Goal: Task Accomplishment & Management: Manage account settings

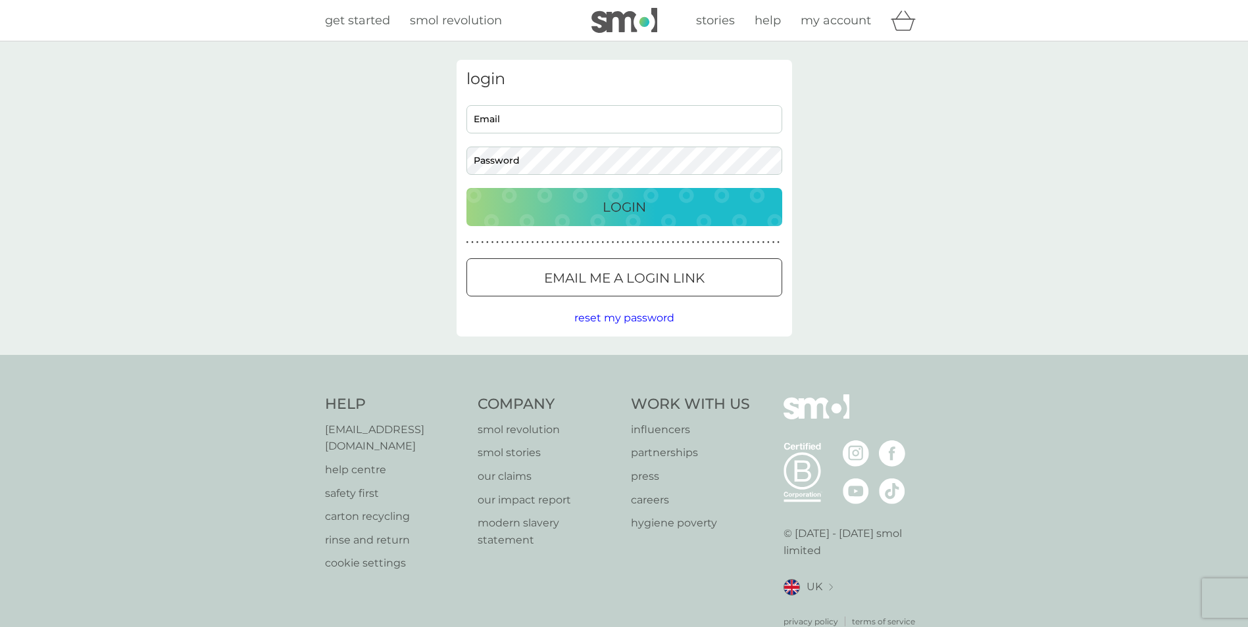
type input "[EMAIL_ADDRESS][DOMAIN_NAME]"
click at [658, 126] on input "[EMAIL_ADDRESS][DOMAIN_NAME]" at bounding box center [624, 119] width 316 height 28
click at [731, 205] on div "Login" at bounding box center [623, 207] width 289 height 21
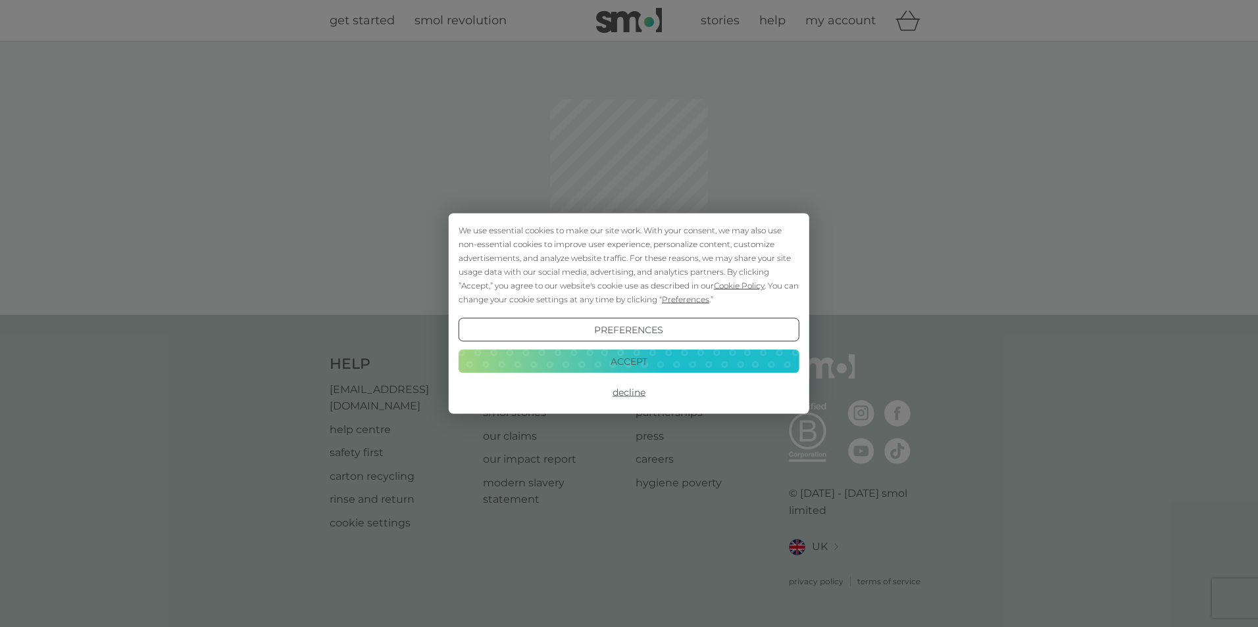
click at [606, 362] on button "Accept" at bounding box center [628, 361] width 341 height 24
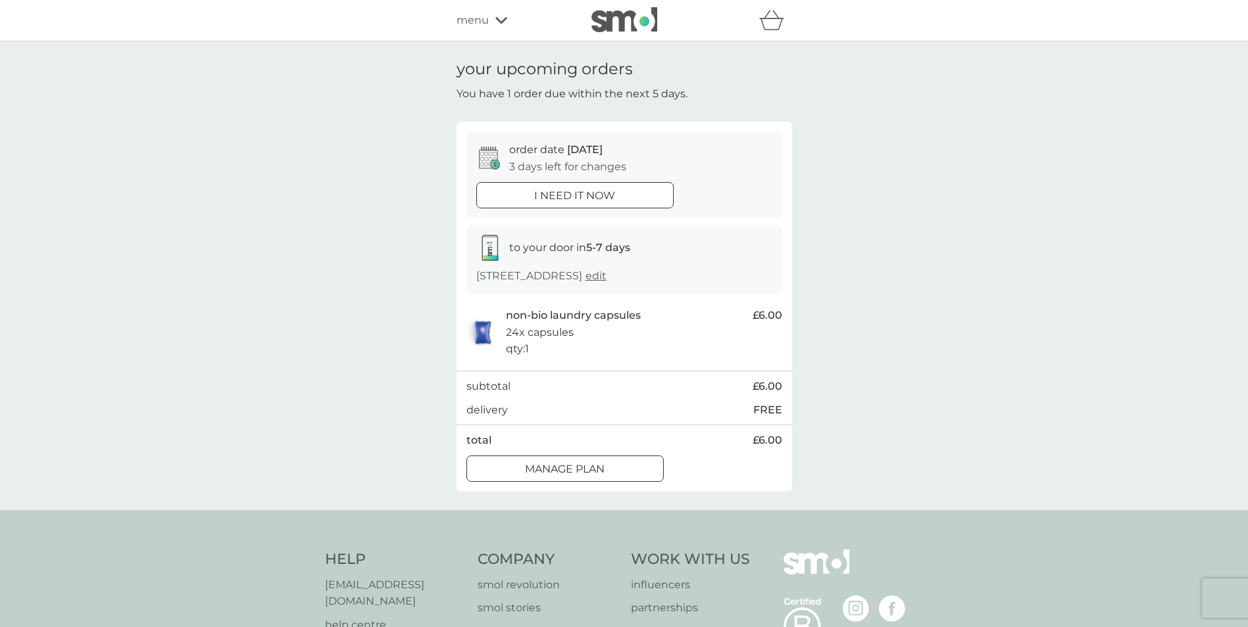
click at [572, 476] on div at bounding box center [564, 469] width 47 height 14
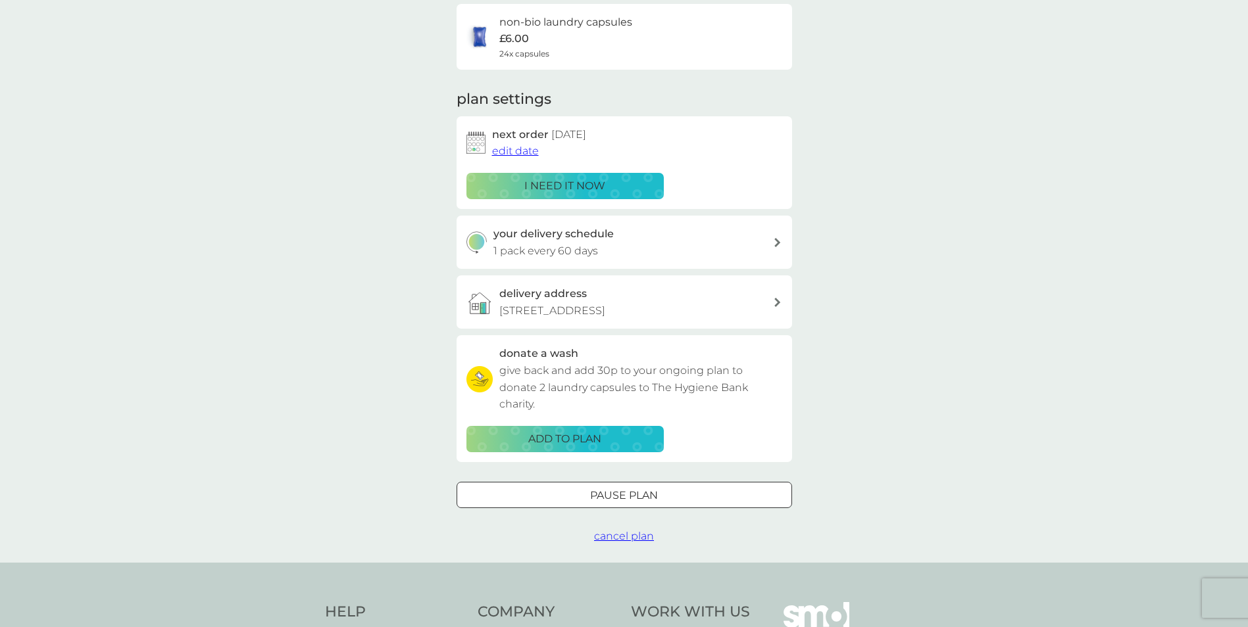
scroll to position [132, 0]
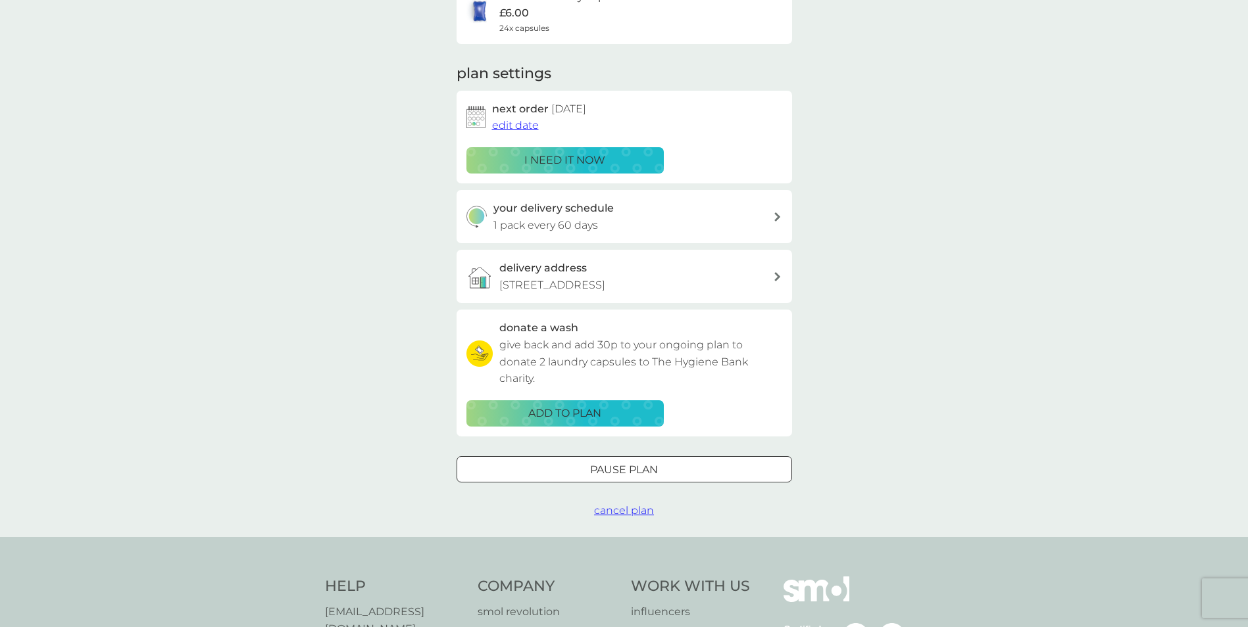
click at [604, 474] on div at bounding box center [608, 469] width 10 height 10
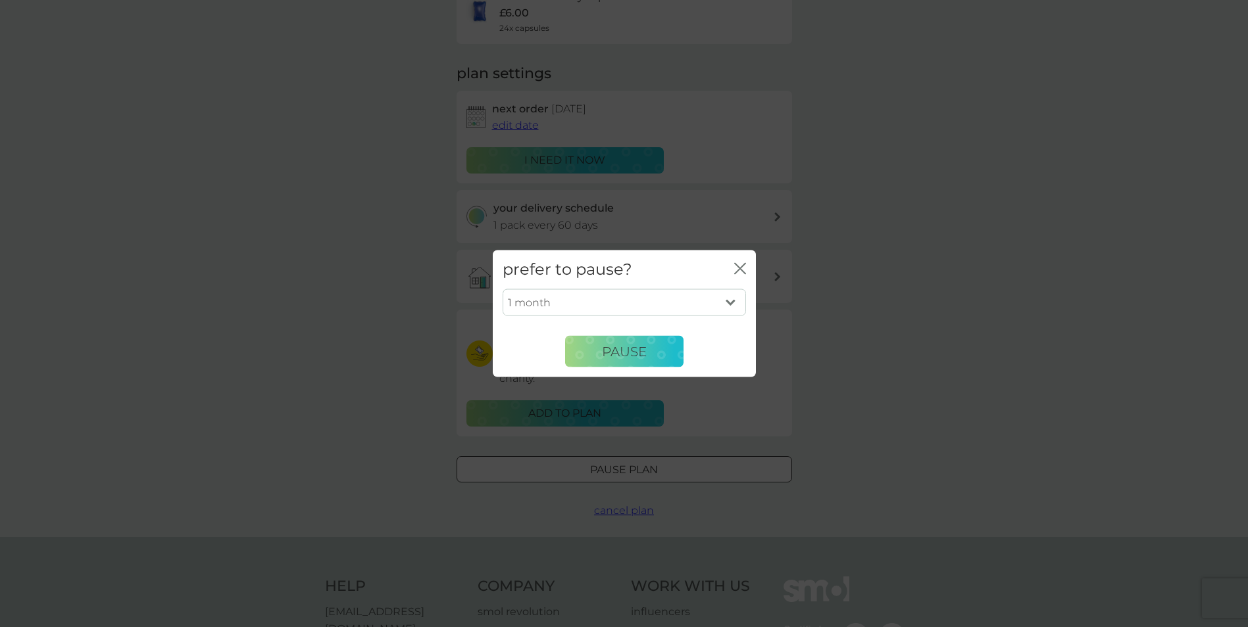
click at [720, 301] on select "1 month 2 months 3 months 4 months 5 months 6 months" at bounding box center [623, 303] width 243 height 28
select select "6"
click at [502, 289] on select "1 month 2 months 3 months 4 months 5 months 6 months" at bounding box center [623, 303] width 243 height 28
click at [610, 349] on span "Pause" at bounding box center [624, 351] width 45 height 16
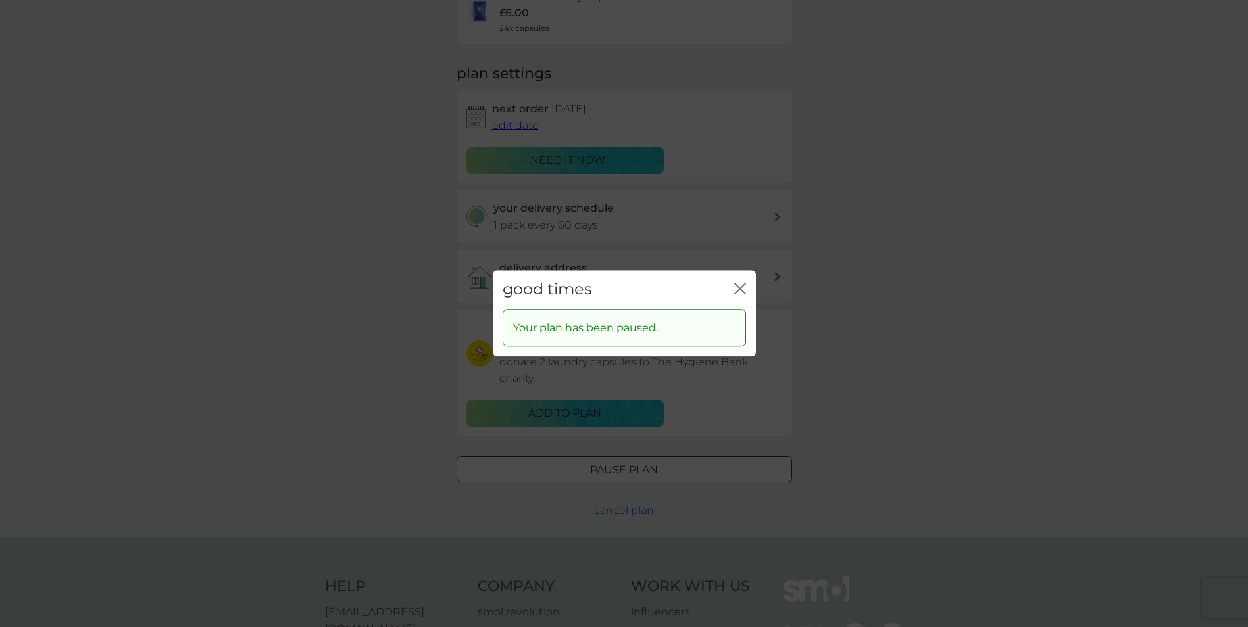
click at [739, 291] on icon "close" at bounding box center [737, 288] width 5 height 11
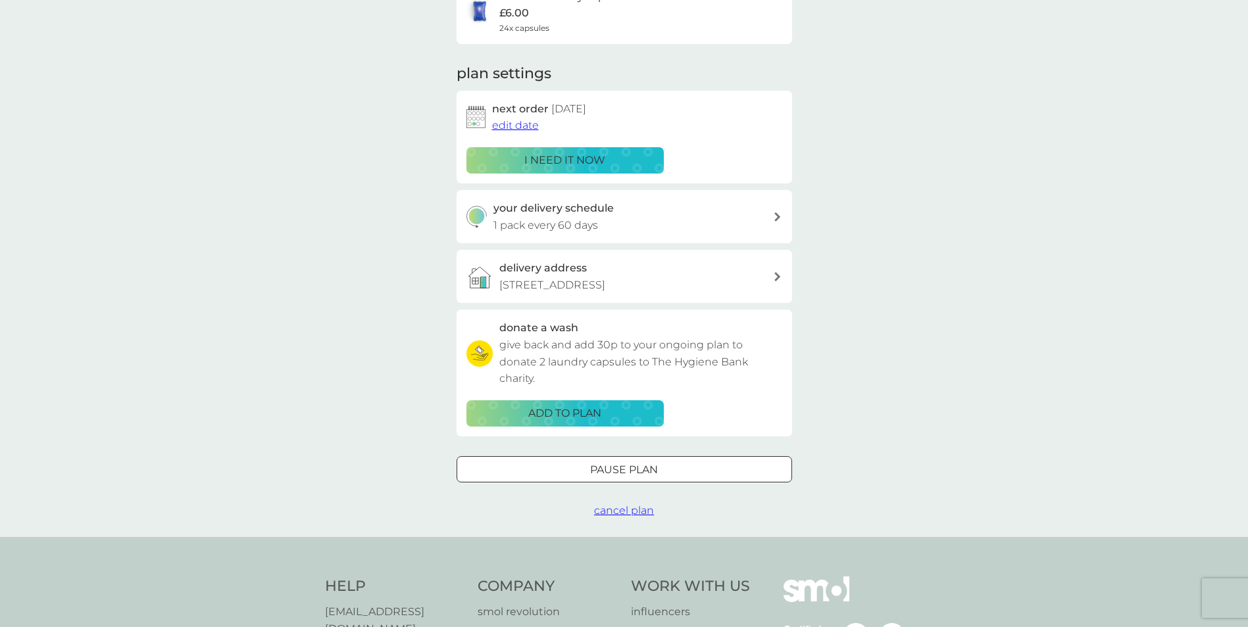
click at [766, 220] on div "your delivery schedule 1 pack every 60 days" at bounding box center [633, 217] width 280 height 34
select select "63"
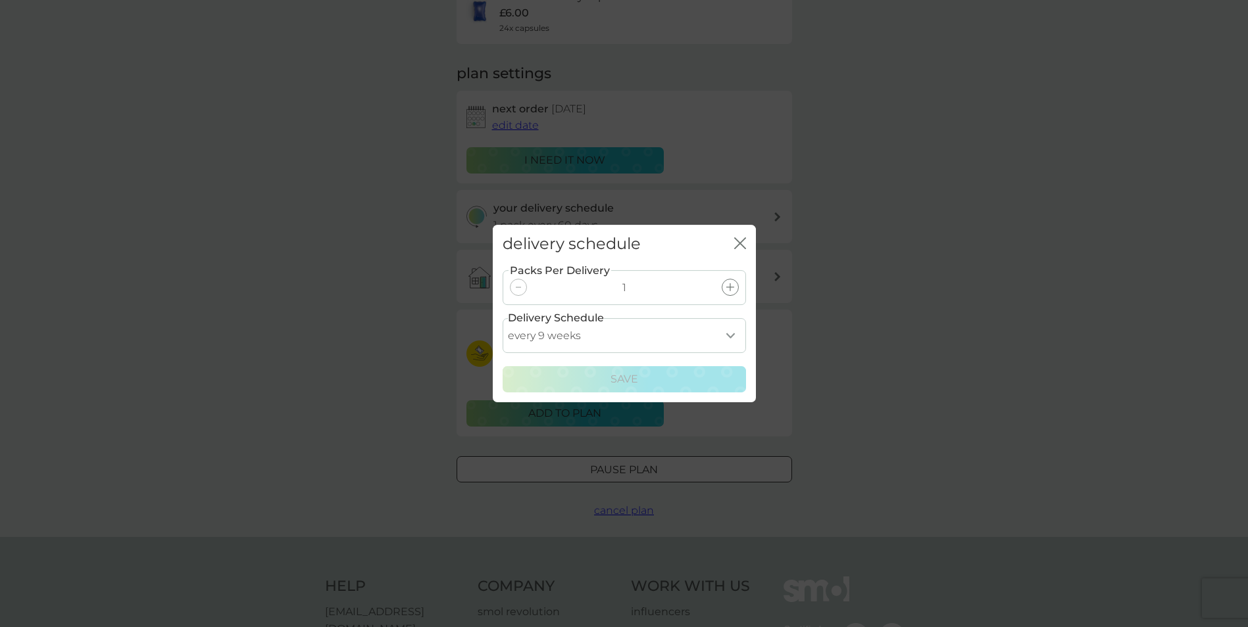
click at [733, 332] on select "every 1 week every 2 weeks every 3 weeks every 4 weeks every 5 weeks every 6 we…" at bounding box center [623, 335] width 243 height 35
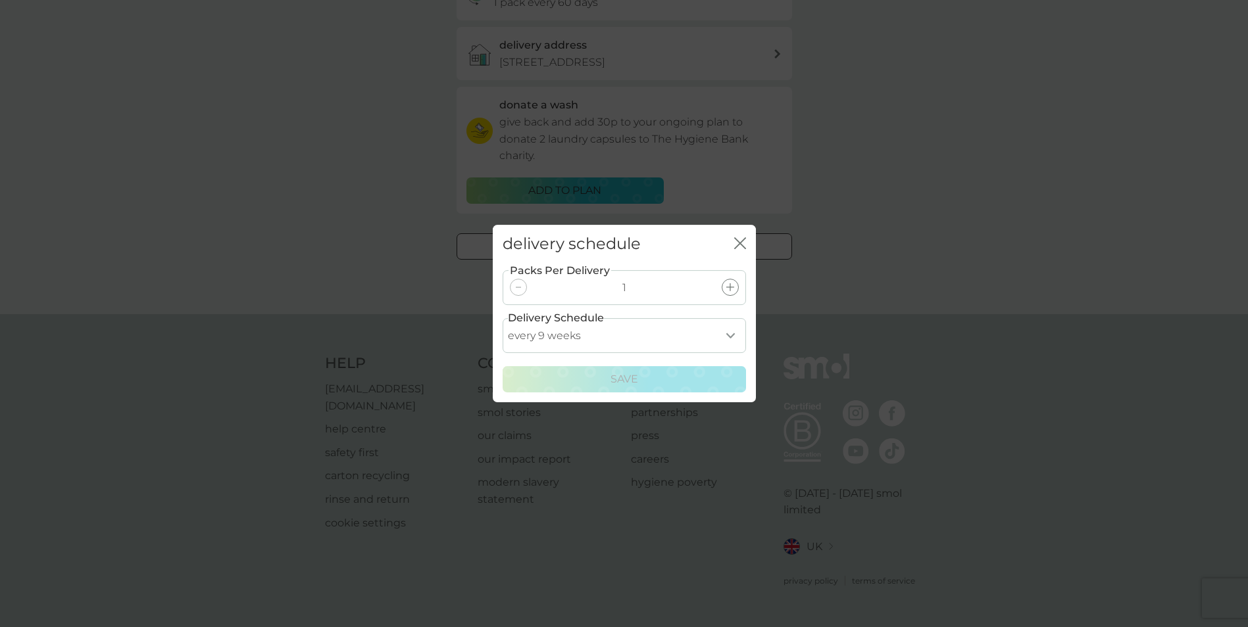
click at [728, 334] on select "every 1 week every 2 weeks every 3 weeks every 4 weeks every 5 weeks every 6 we…" at bounding box center [623, 335] width 243 height 35
click at [1043, 118] on div "delivery schedule close Packs Per Delivery 1 Delivery Schedule every 1 week eve…" at bounding box center [624, 313] width 1248 height 627
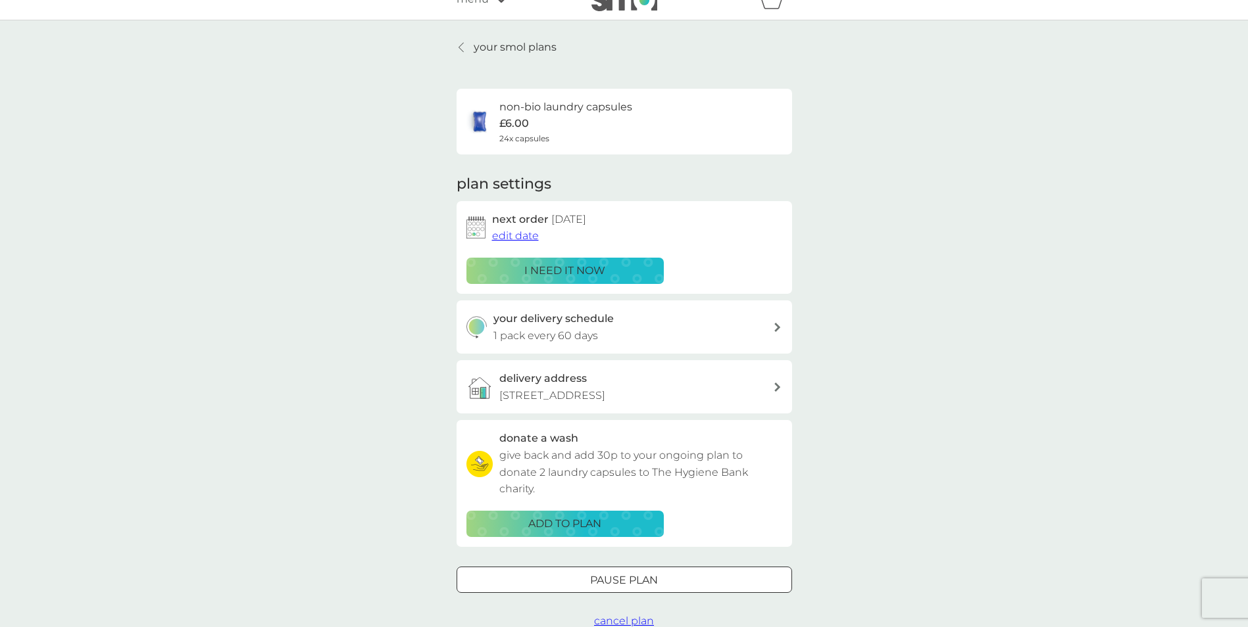
scroll to position [0, 0]
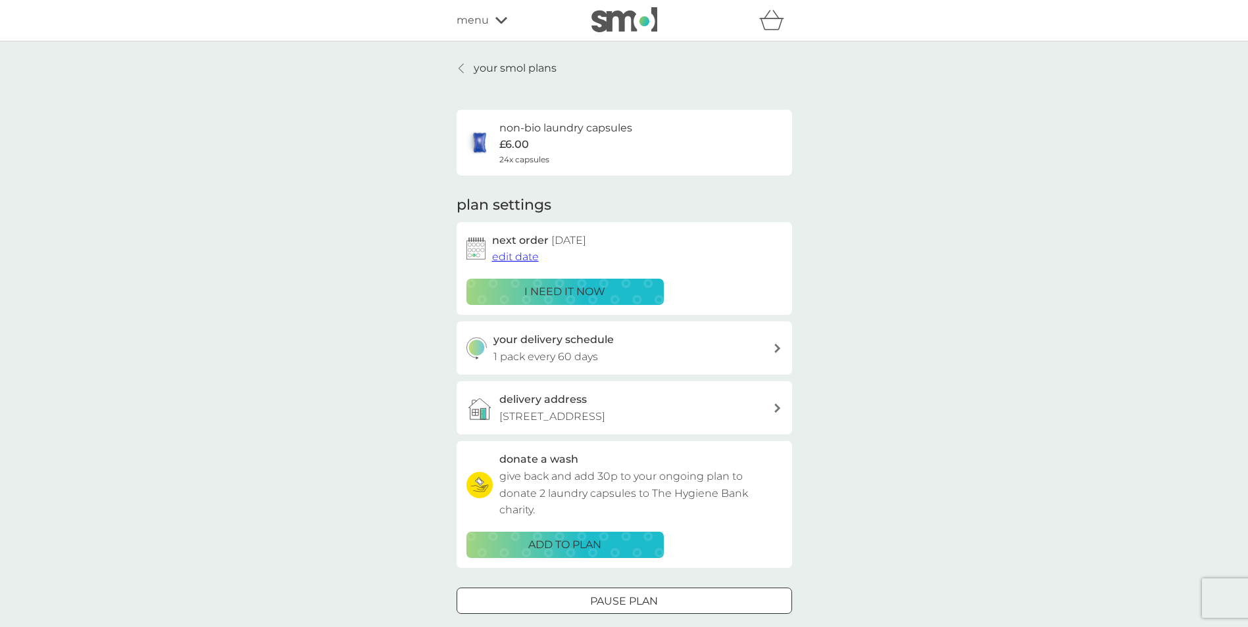
click at [645, 153] on div "non-bio laundry capsules £6.00 24x capsules" at bounding box center [624, 143] width 316 height 46
click at [500, 25] on div "menu" at bounding box center [512, 20] width 112 height 17
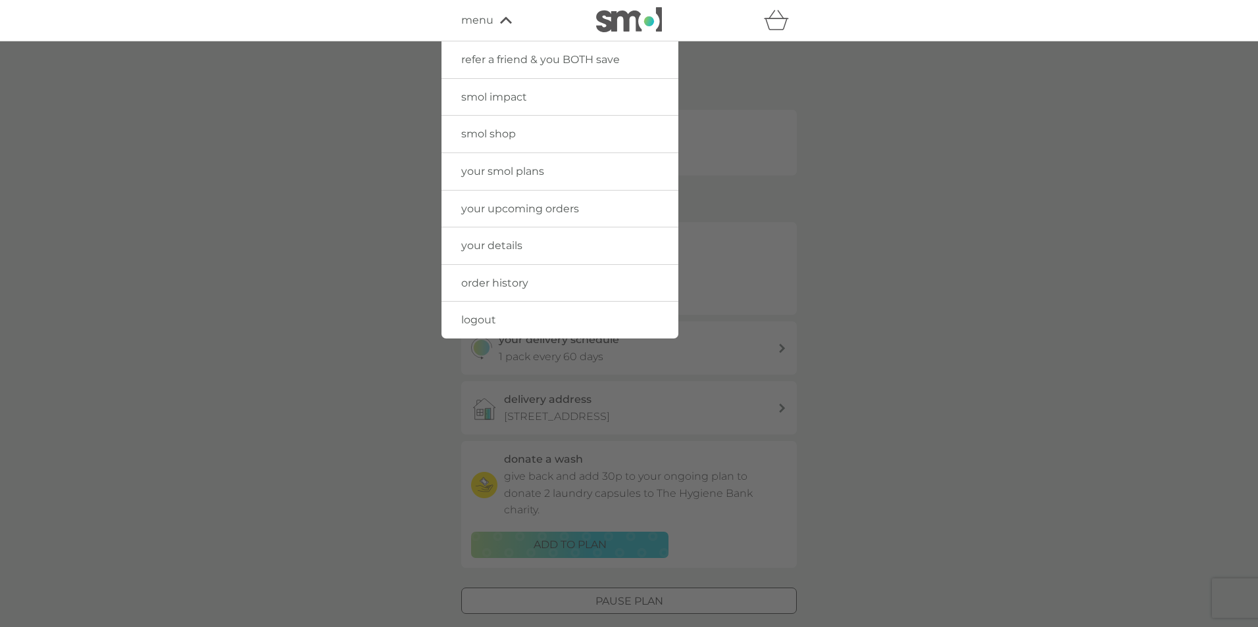
click at [385, 151] on div at bounding box center [629, 354] width 1258 height 627
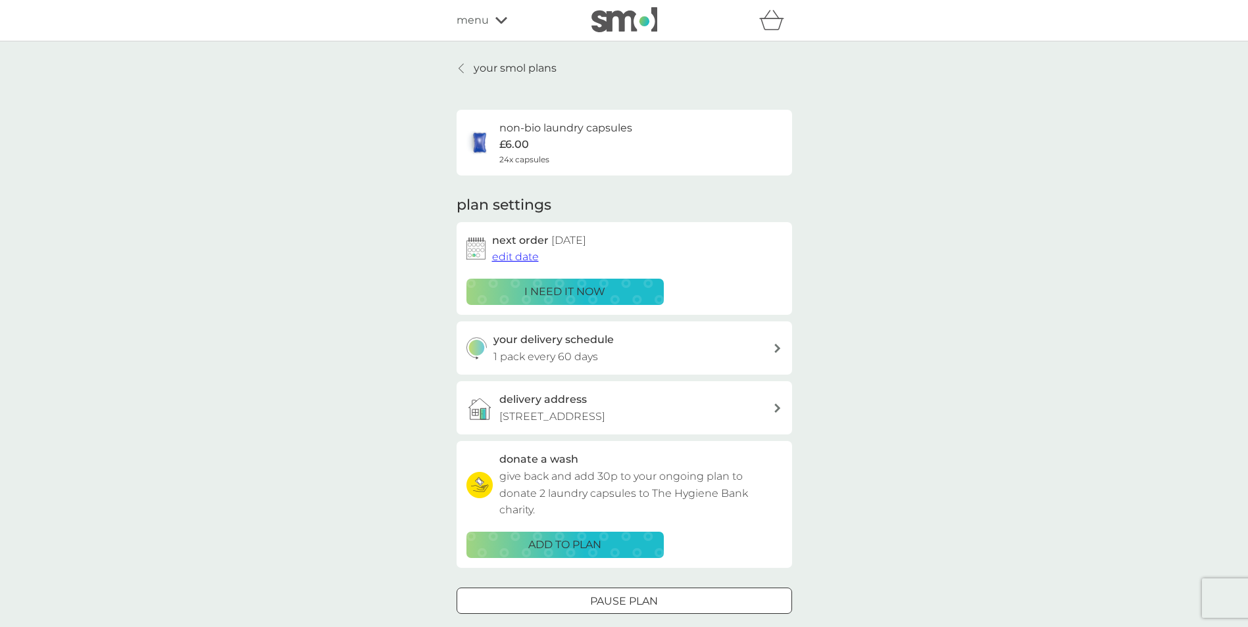
click at [535, 68] on p "your smol plans" at bounding box center [515, 68] width 83 height 17
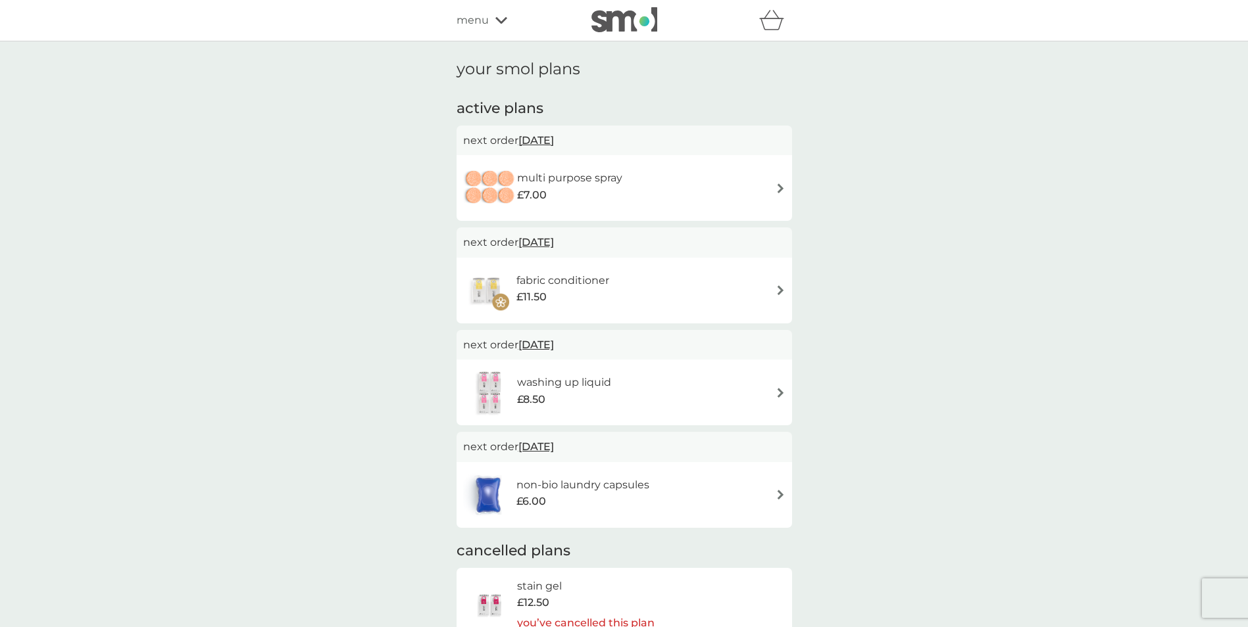
click at [778, 186] on img at bounding box center [780, 188] width 10 height 10
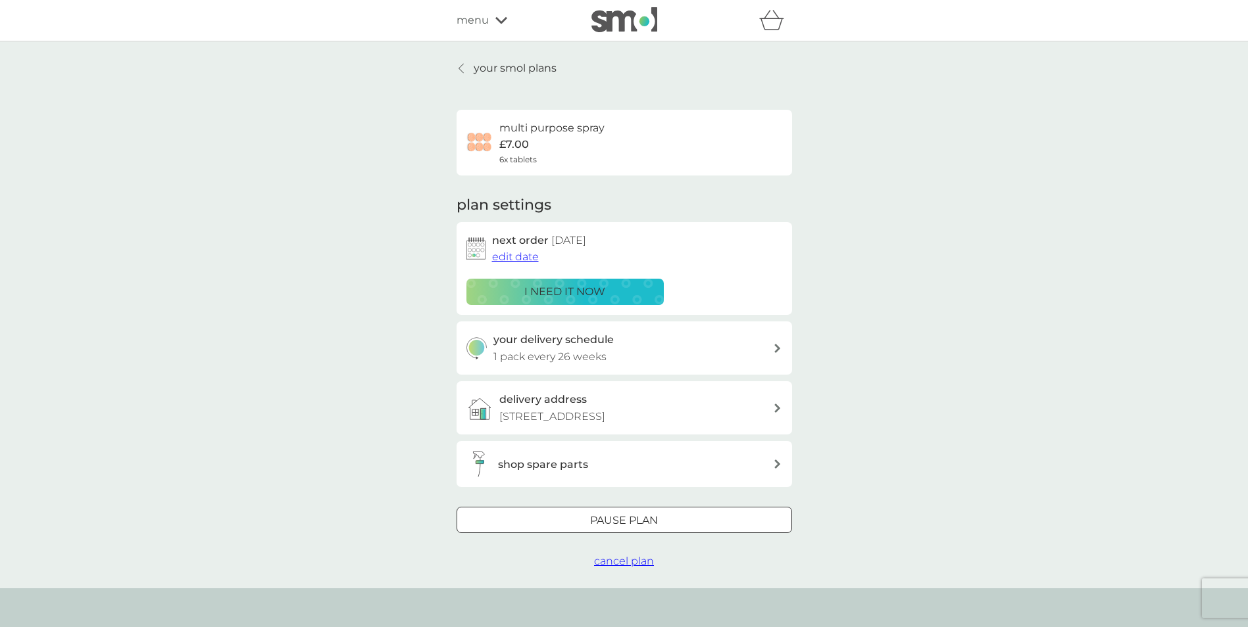
click at [504, 256] on span "edit date" at bounding box center [515, 257] width 47 height 12
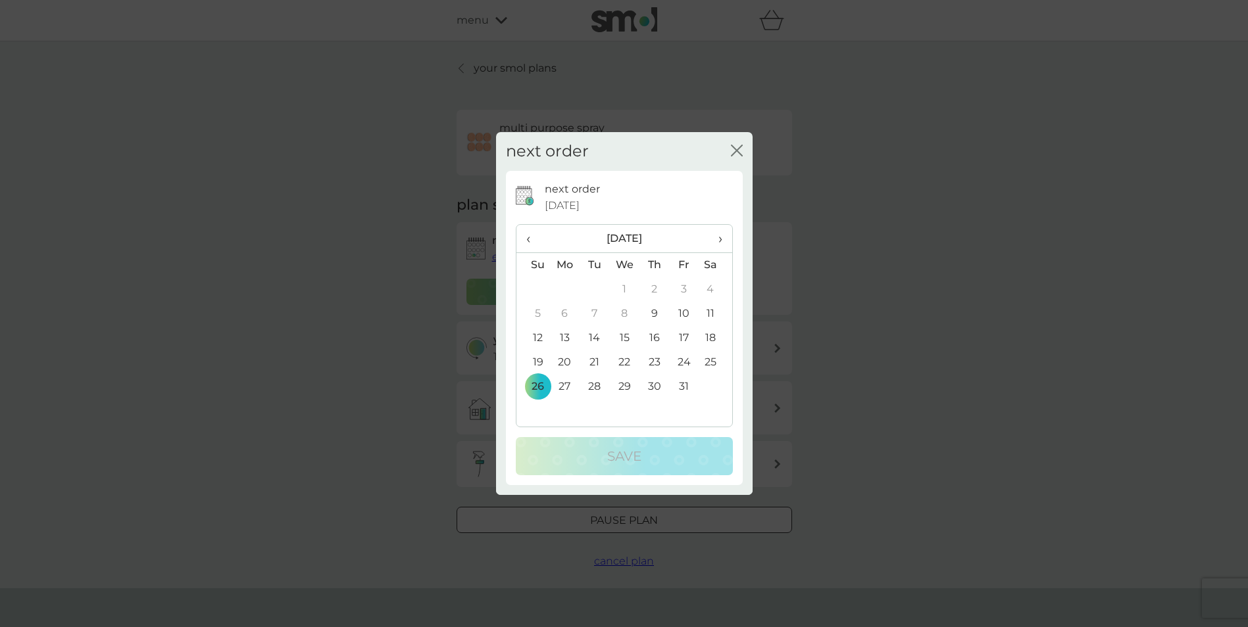
click at [720, 236] on span "›" at bounding box center [714, 239] width 13 height 28
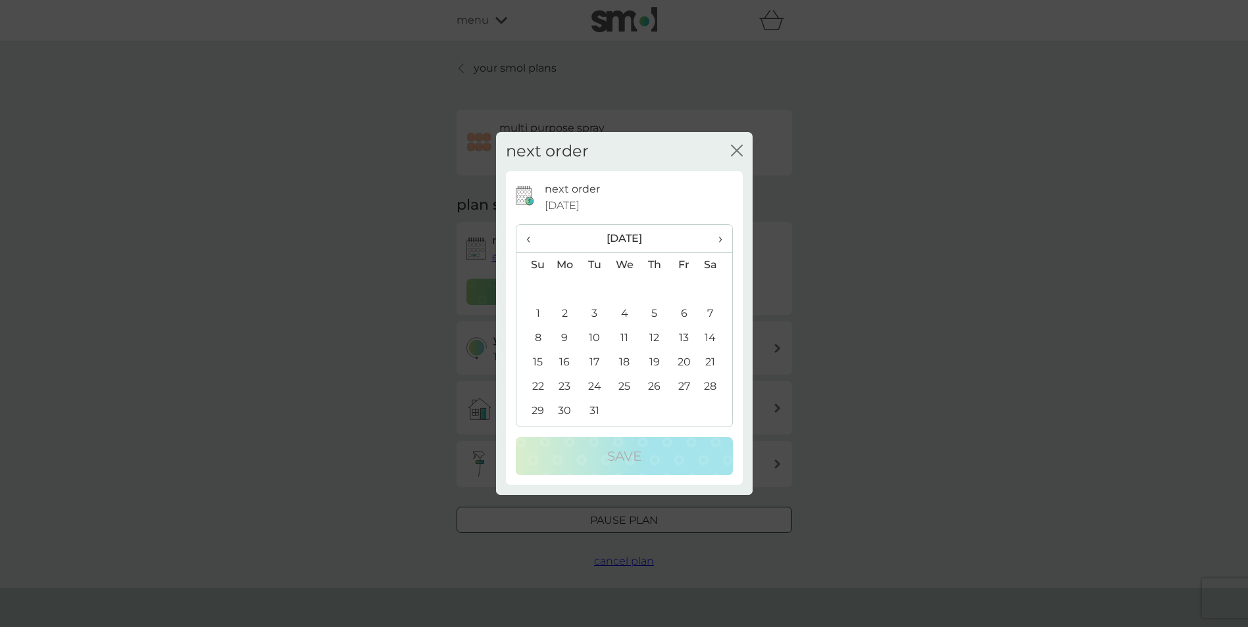
click at [720, 236] on span "›" at bounding box center [714, 239] width 13 height 28
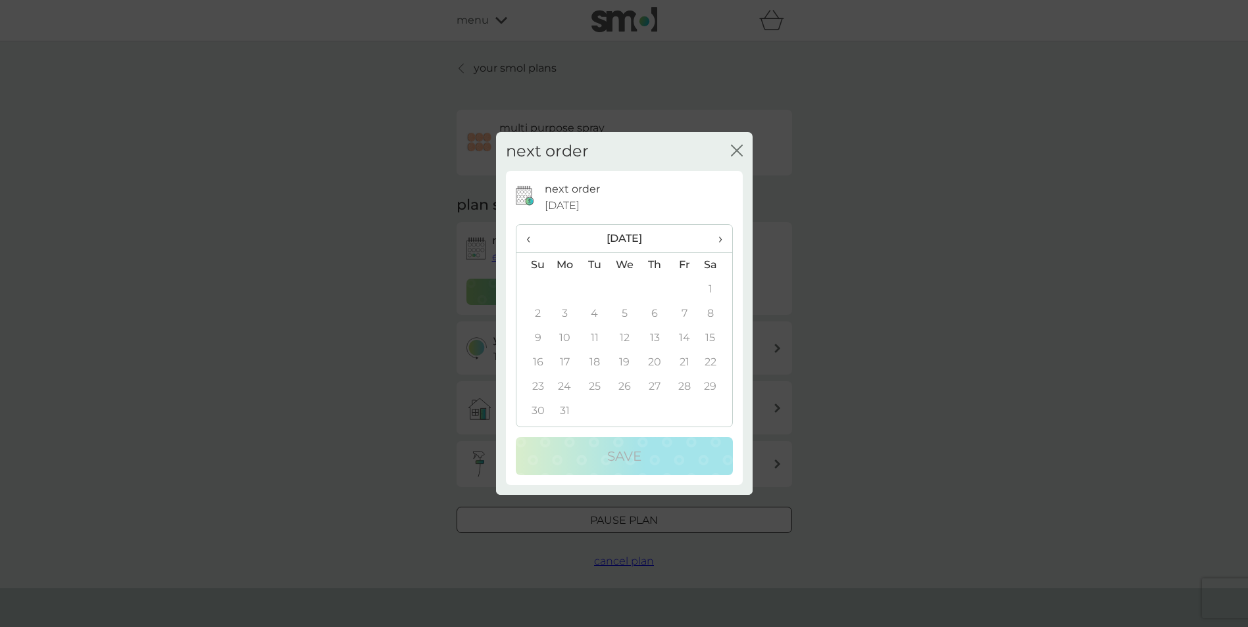
click at [720, 236] on span "›" at bounding box center [714, 239] width 13 height 28
click at [527, 236] on span "‹" at bounding box center [533, 239] width 14 height 28
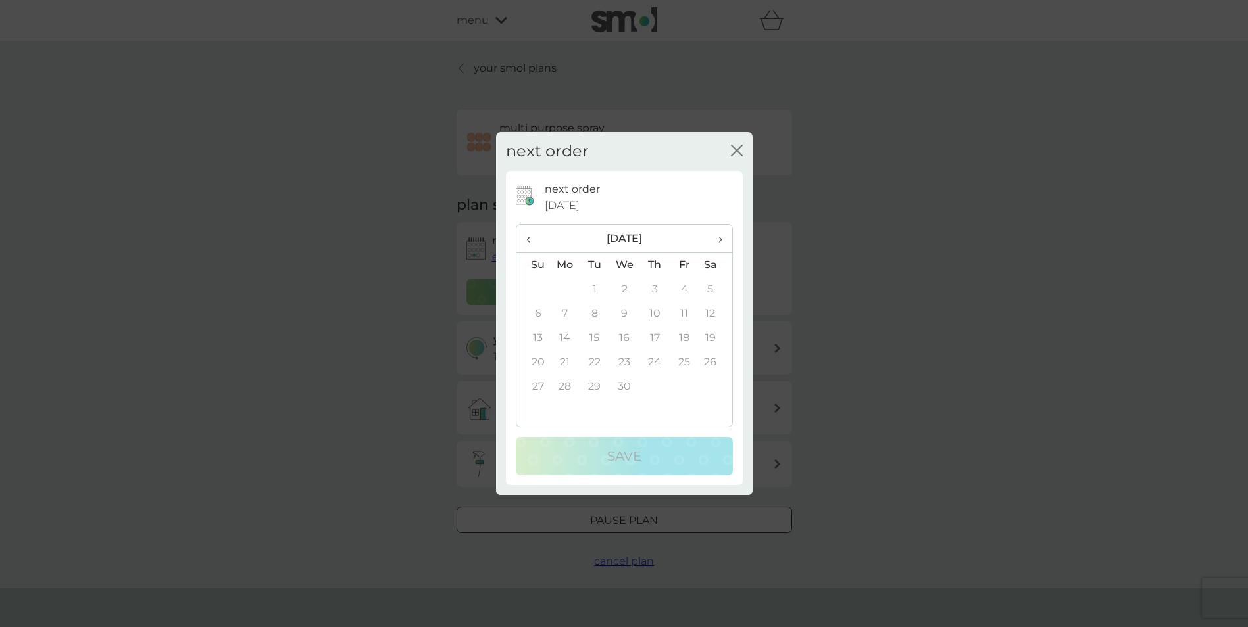
click at [527, 236] on span "‹" at bounding box center [533, 239] width 14 height 28
click at [737, 150] on icon "close" at bounding box center [739, 150] width 5 height 11
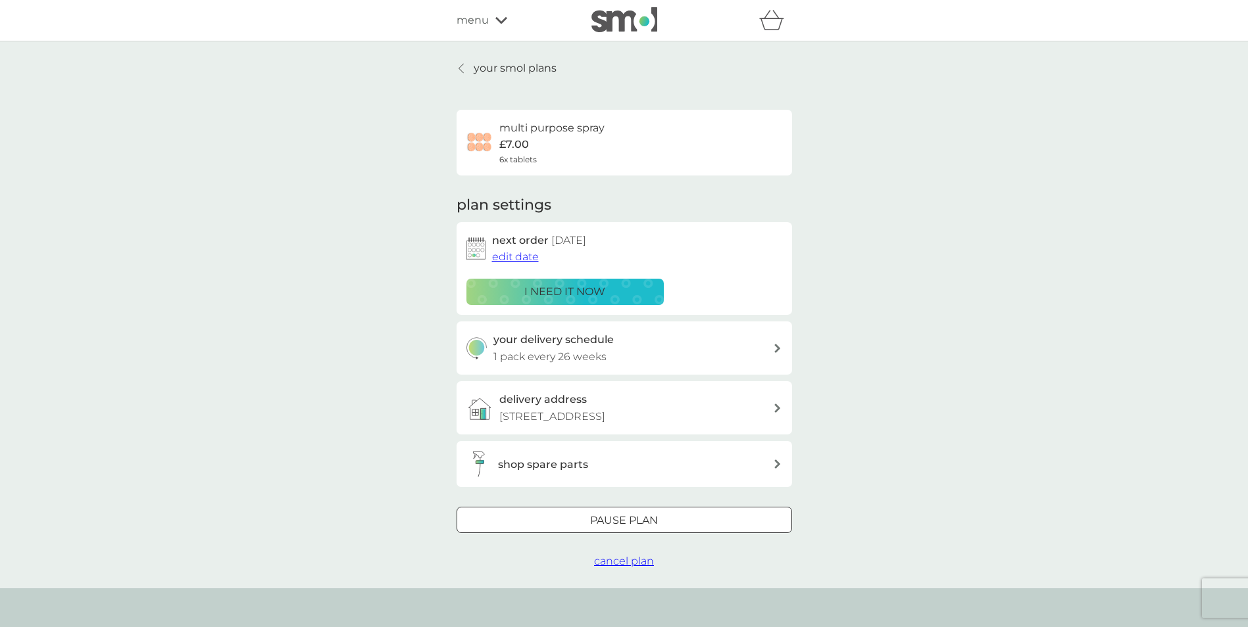
click at [606, 339] on h3 "your delivery schedule" at bounding box center [553, 339] width 120 height 17
select select "182"
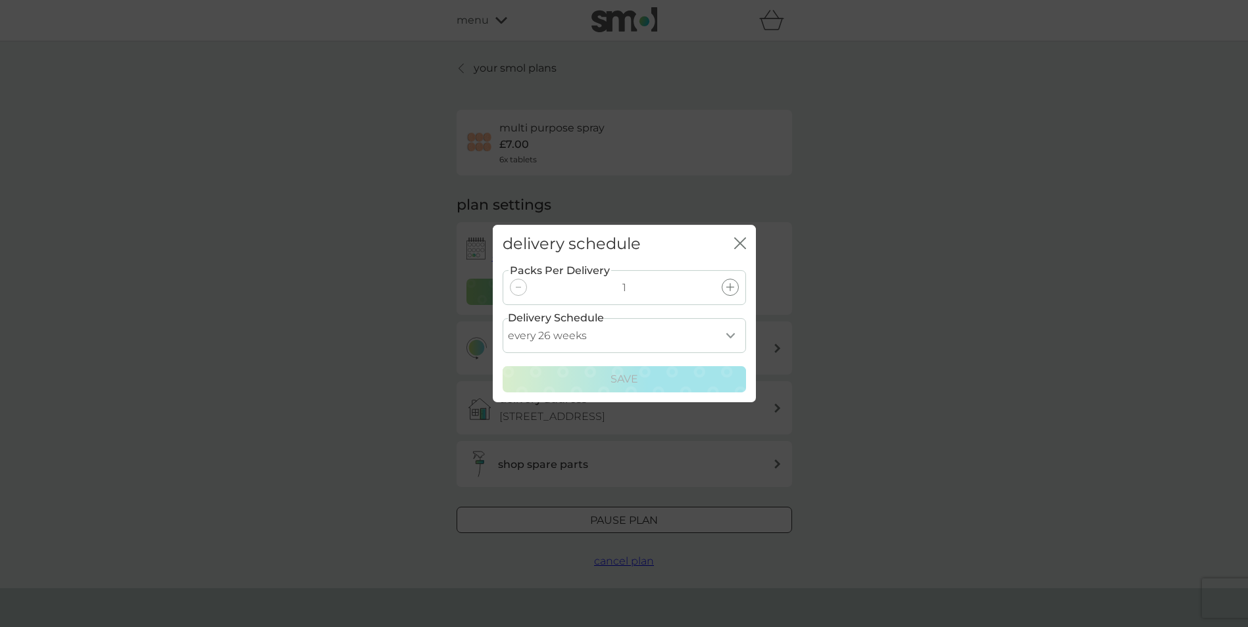
click at [608, 342] on select "every 1 week every 2 weeks every 3 weeks every 4 weeks every 5 weeks every 6 we…" at bounding box center [623, 335] width 243 height 35
click at [502, 318] on select "every 1 week every 2 weeks every 3 weeks every 4 weeks every 5 weeks every 6 we…" at bounding box center [623, 335] width 243 height 35
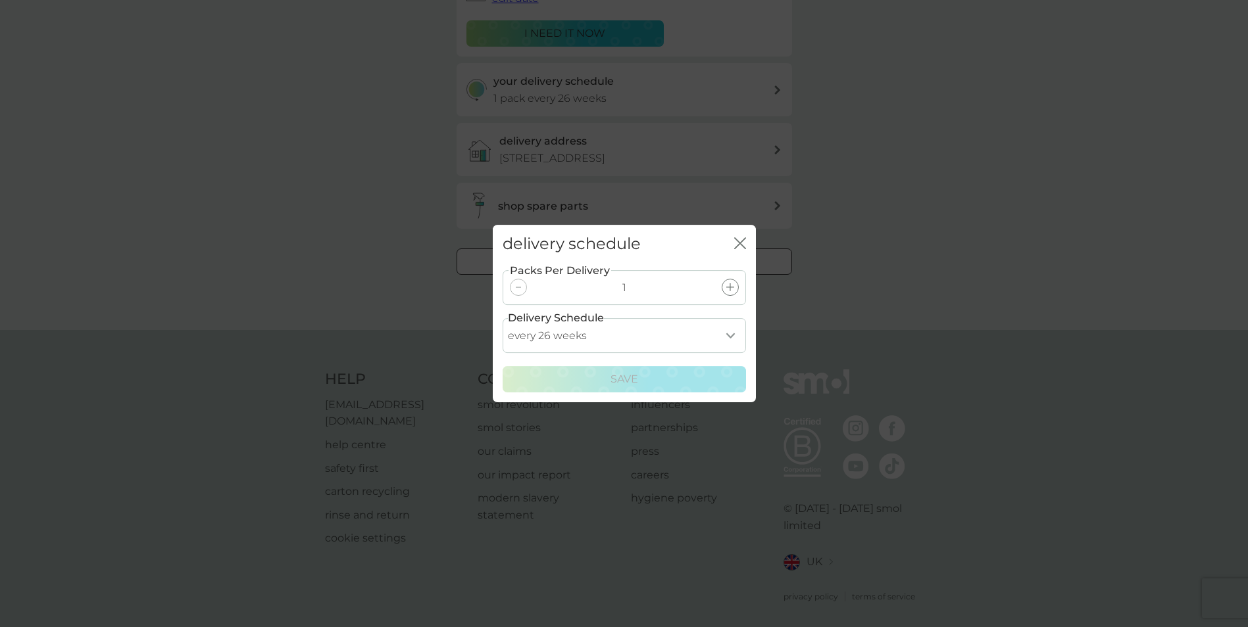
scroll to position [263, 0]
click at [739, 241] on icon "close" at bounding box center [740, 243] width 12 height 12
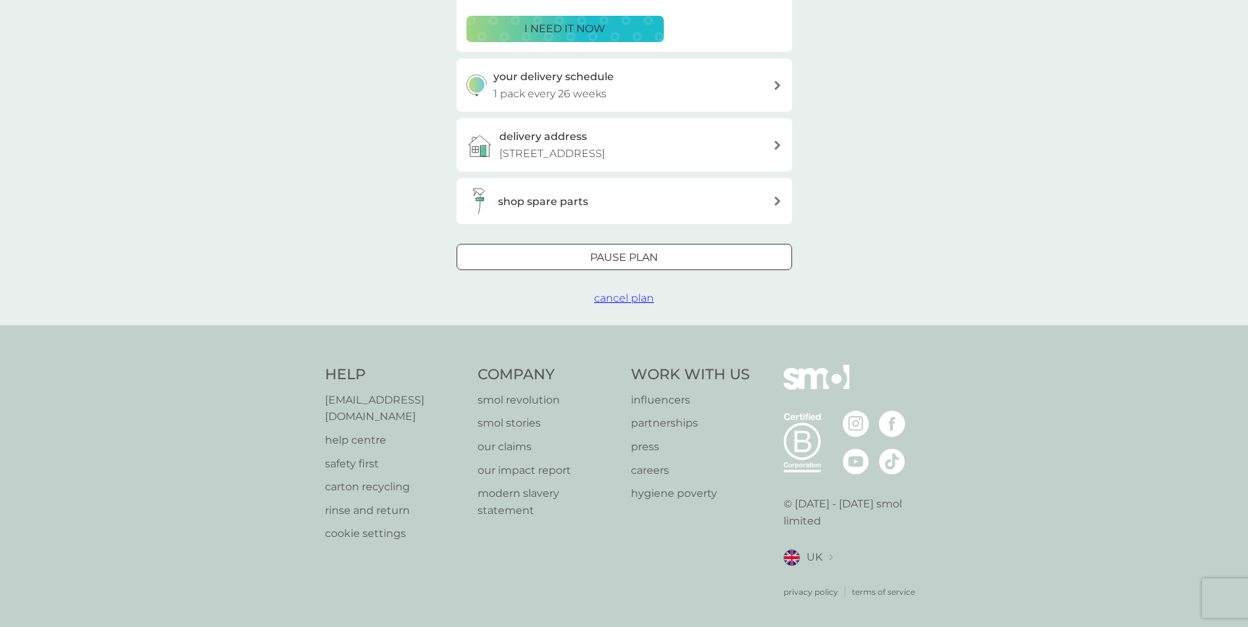
click at [696, 266] on div "Pause plan" at bounding box center [624, 257] width 334 height 17
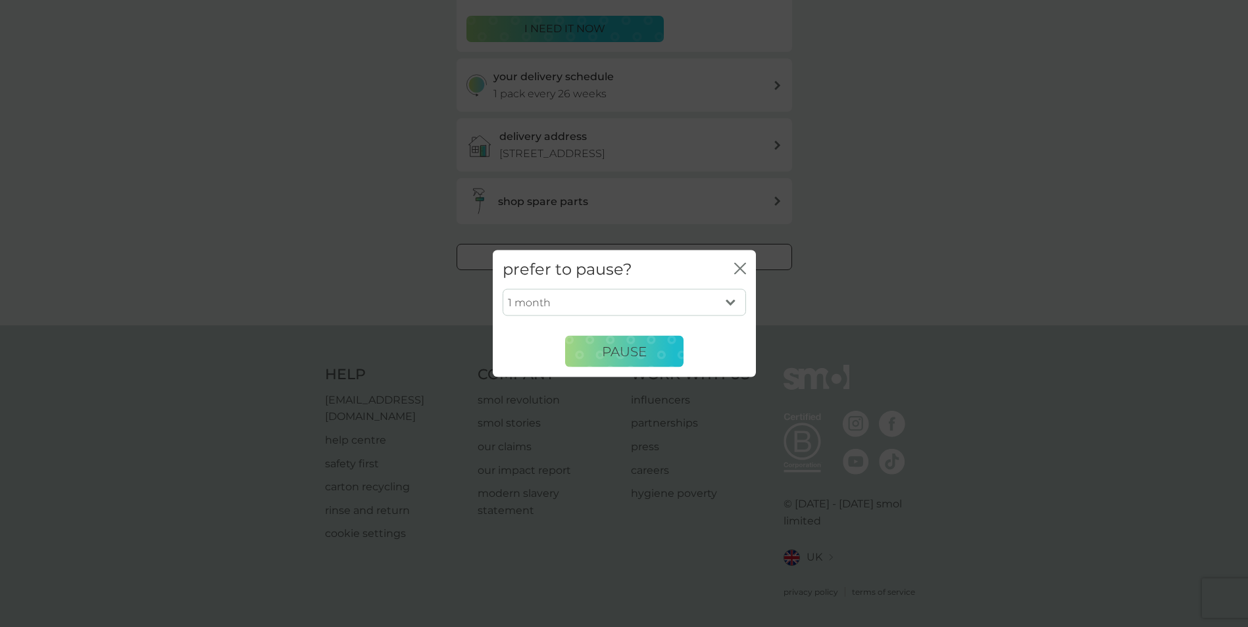
click at [674, 291] on select "1 month 2 months 3 months 4 months 5 months 6 months" at bounding box center [623, 303] width 243 height 28
select select "6"
click at [502, 289] on select "1 month 2 months 3 months 4 months 5 months 6 months" at bounding box center [623, 303] width 243 height 28
click at [611, 354] on span "Pause" at bounding box center [624, 351] width 45 height 16
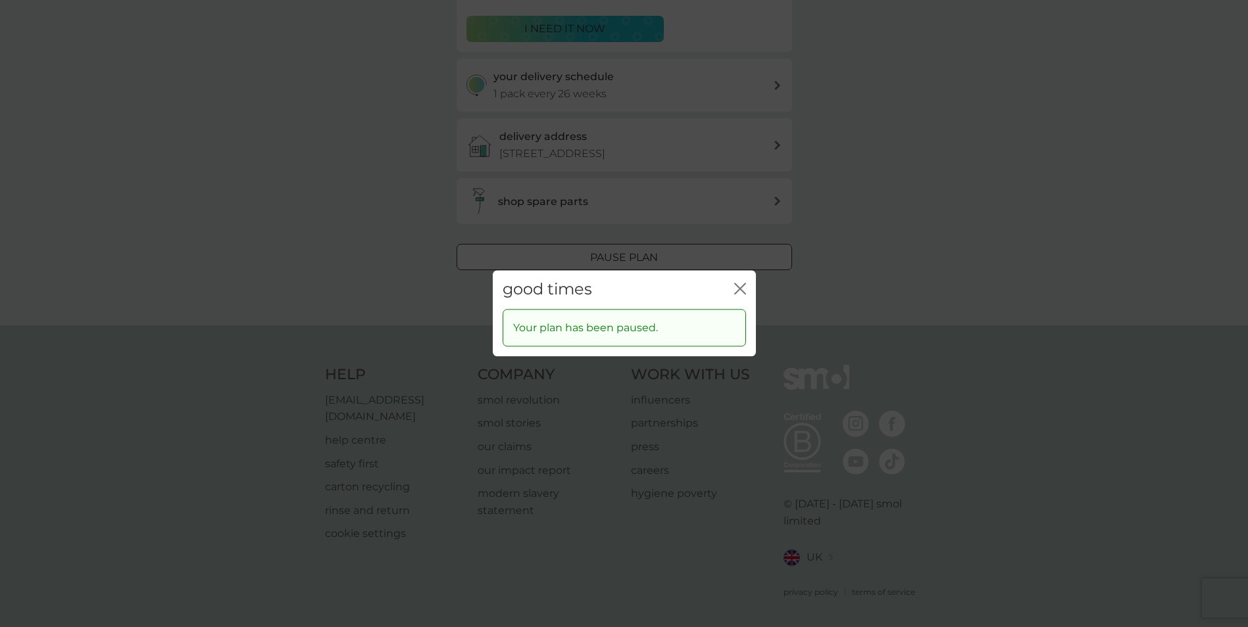
click at [742, 285] on icon "close" at bounding box center [740, 289] width 12 height 12
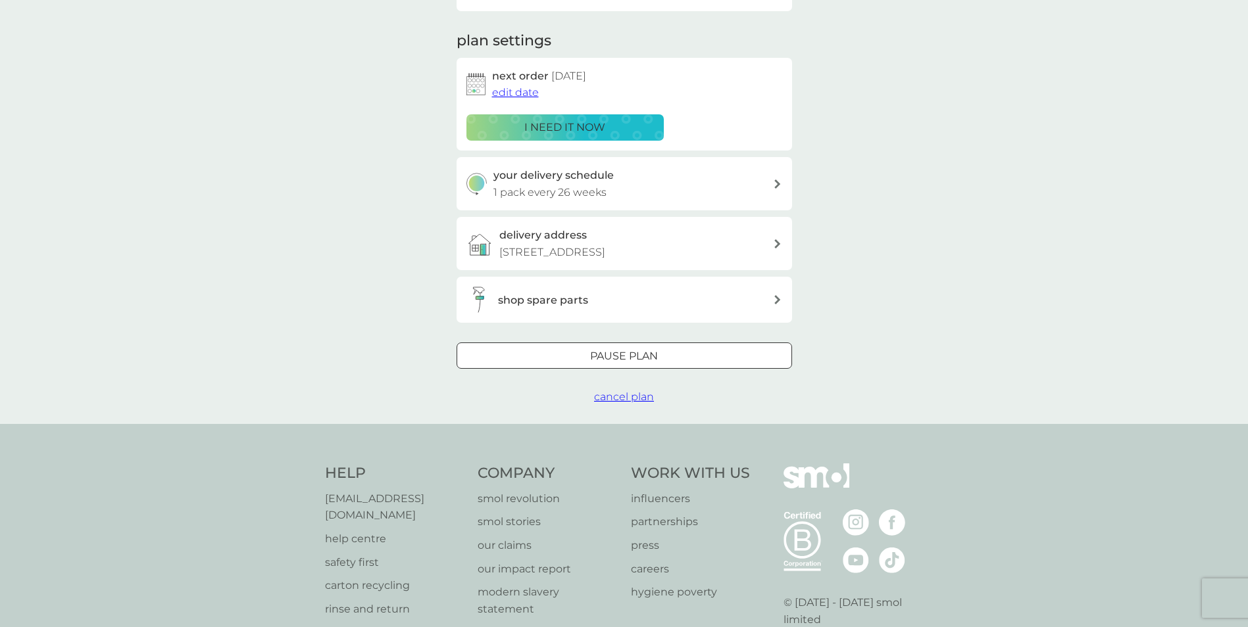
scroll to position [0, 0]
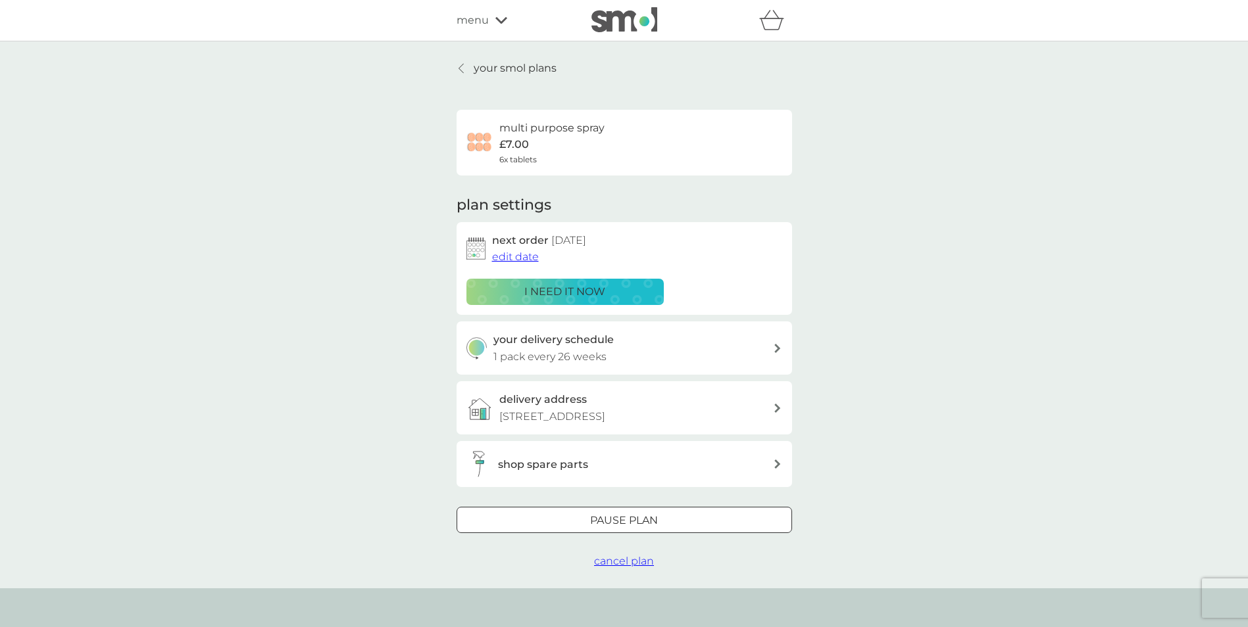
click at [495, 70] on p "your smol plans" at bounding box center [515, 68] width 83 height 17
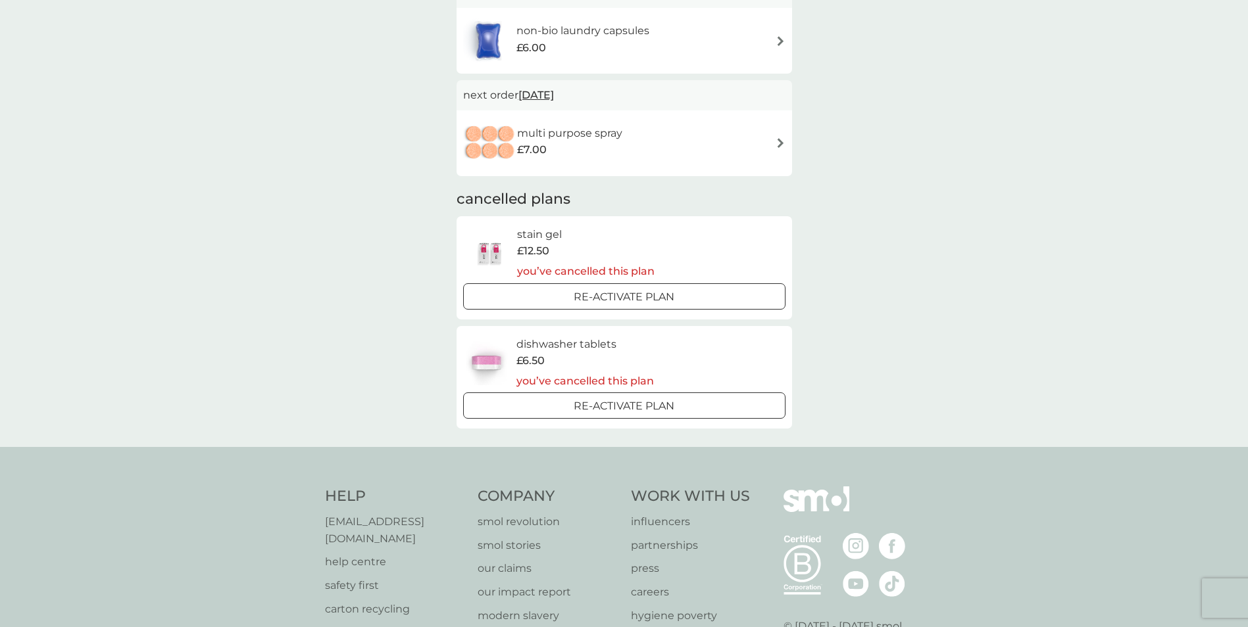
scroll to position [329, 0]
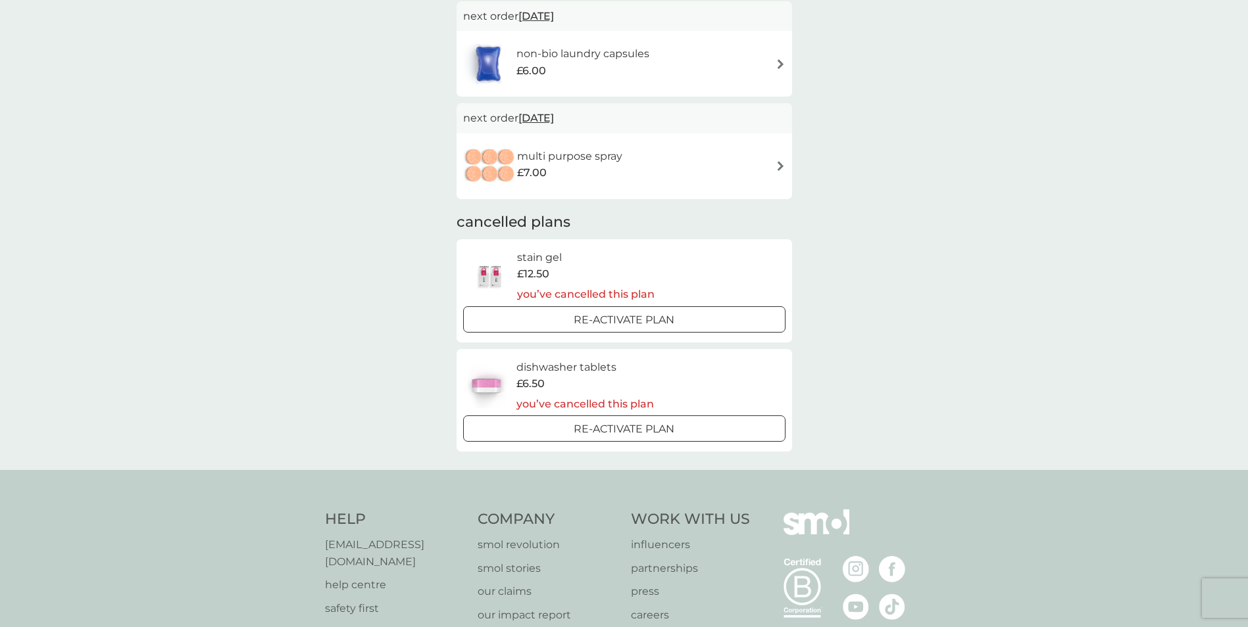
click at [781, 164] on img at bounding box center [780, 166] width 10 height 10
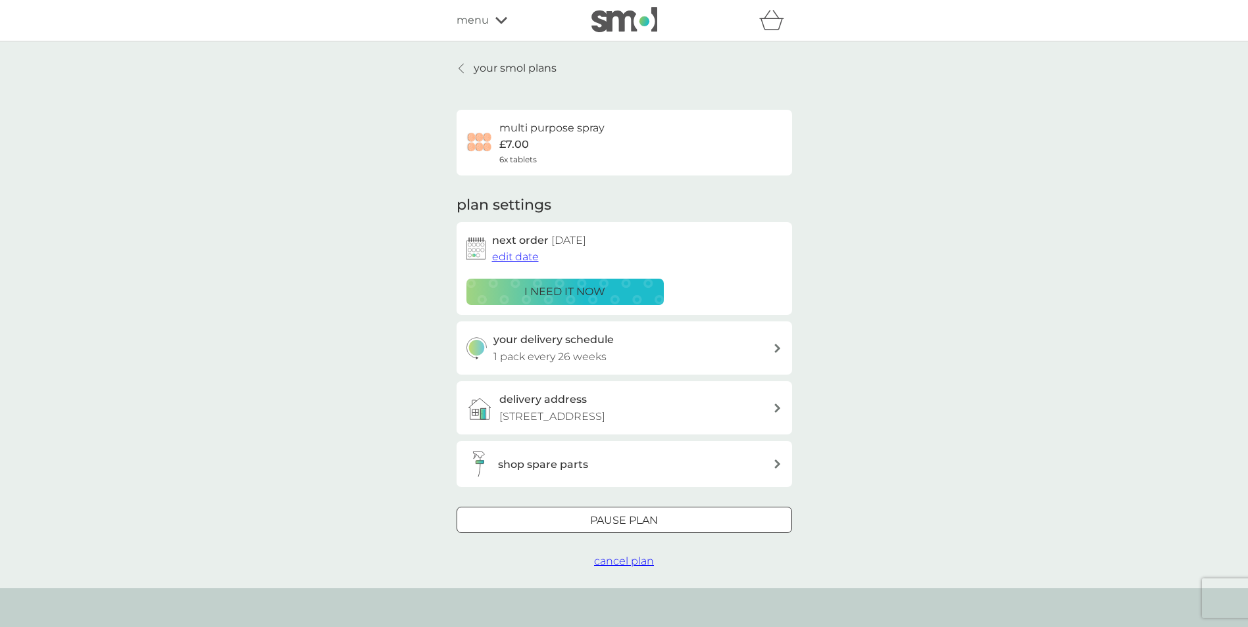
click at [620, 568] on span "cancel plan" at bounding box center [624, 561] width 60 height 12
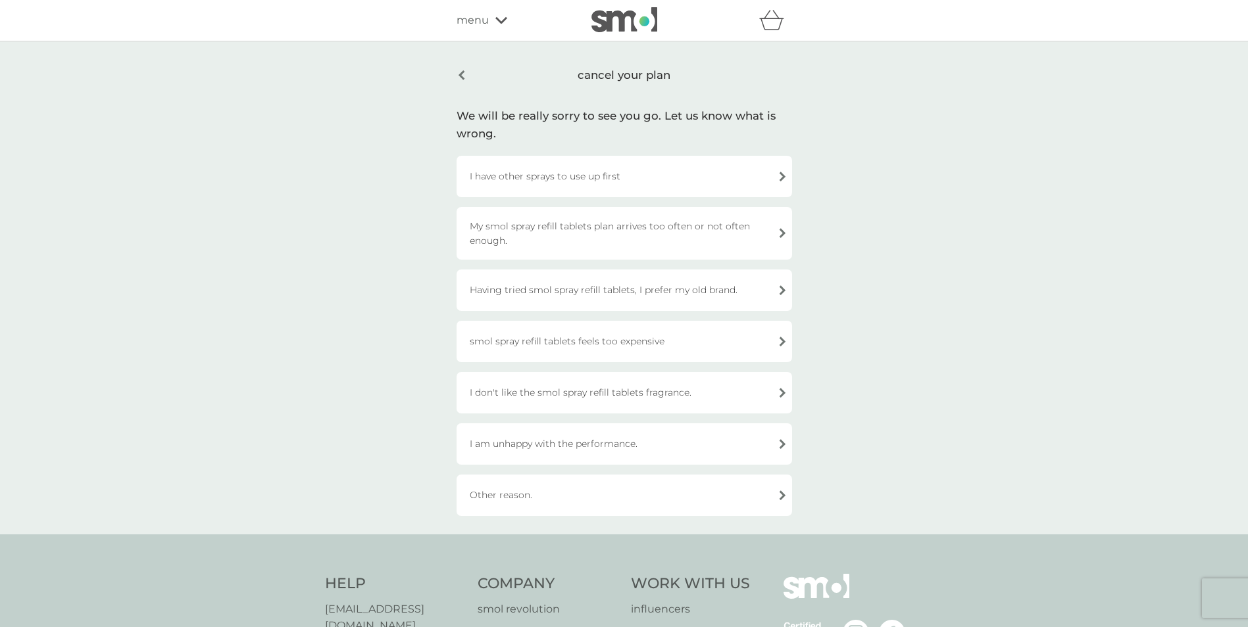
click at [554, 500] on div "Other reason." at bounding box center [623, 495] width 335 height 41
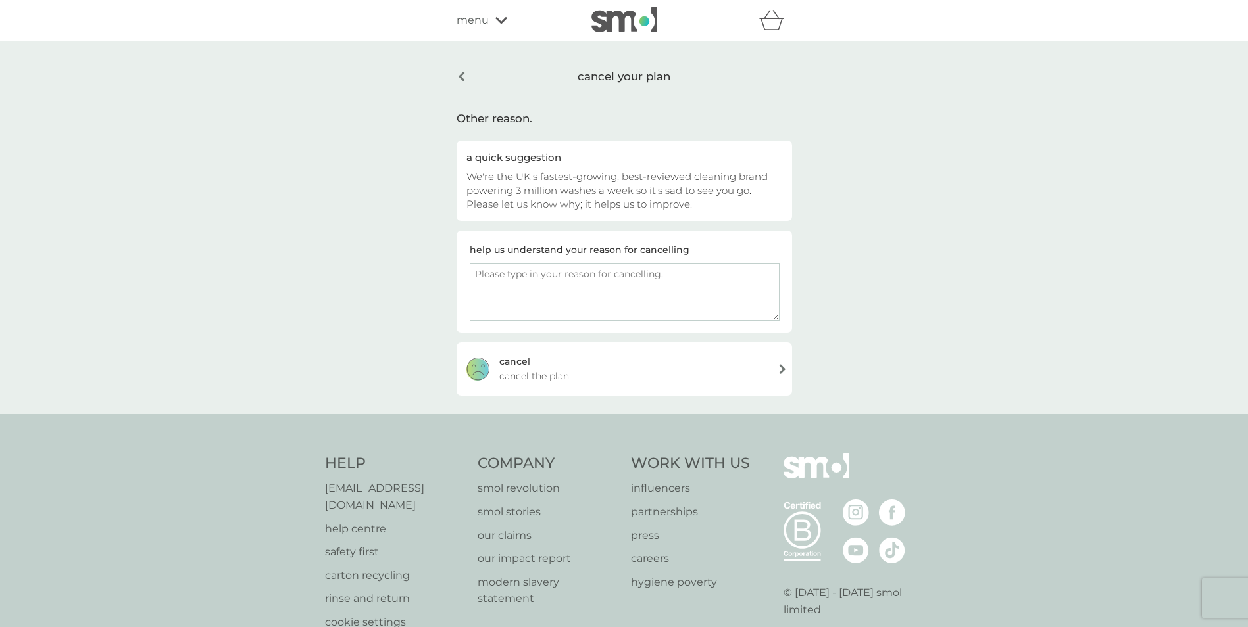
click at [786, 364] on div "cancel cancel the plan" at bounding box center [623, 369] width 335 height 53
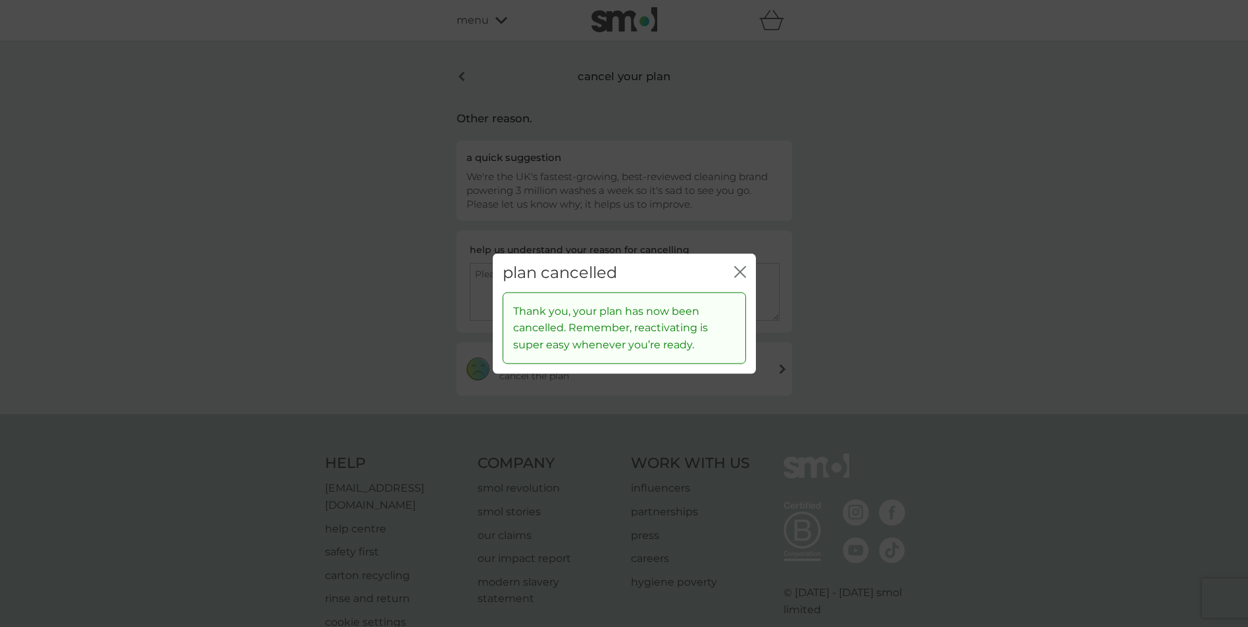
click at [740, 267] on icon "close" at bounding box center [740, 272] width 12 height 12
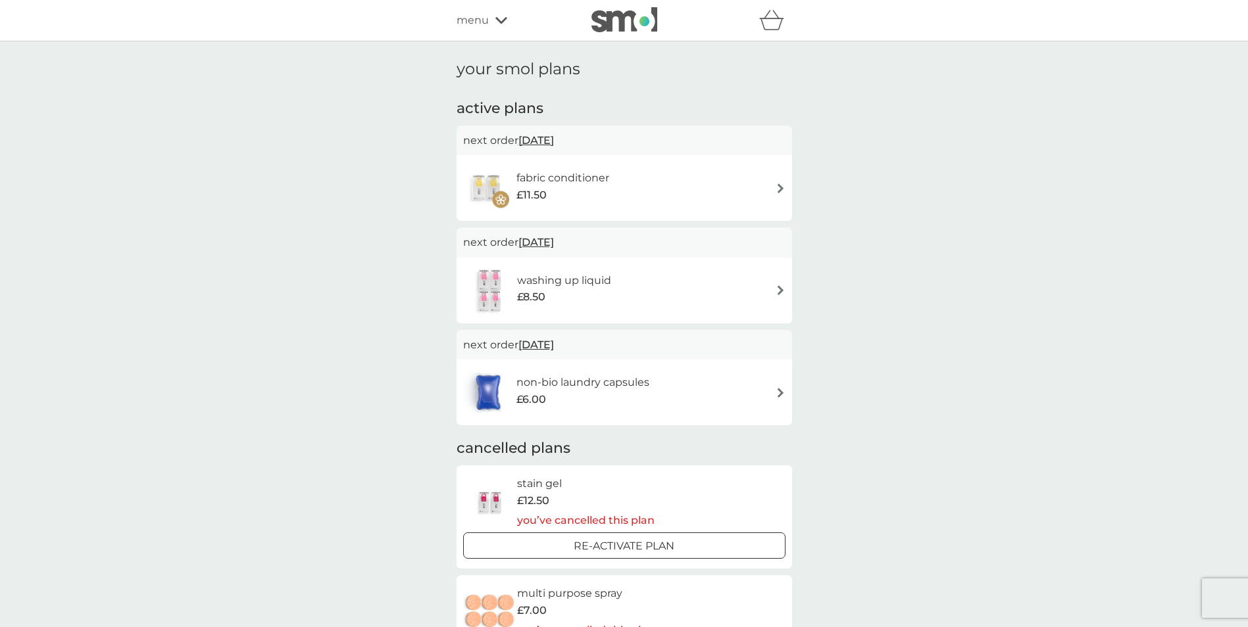
click at [763, 391] on div "non-bio laundry capsules £6.00" at bounding box center [624, 393] width 322 height 46
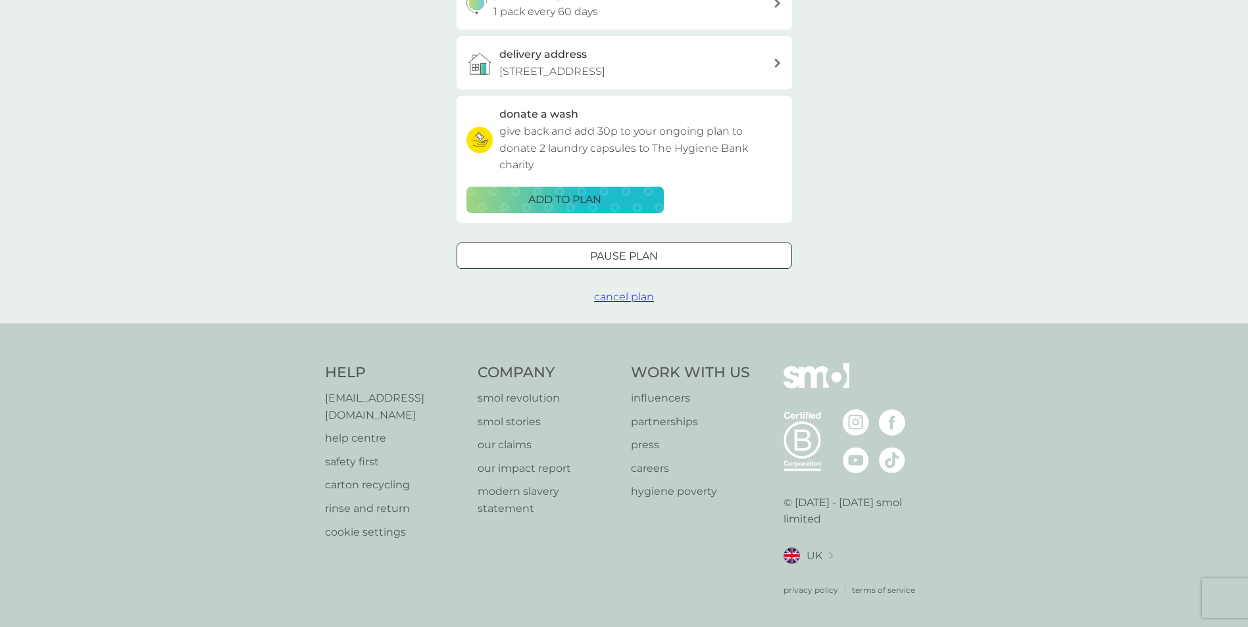
scroll to position [354, 0]
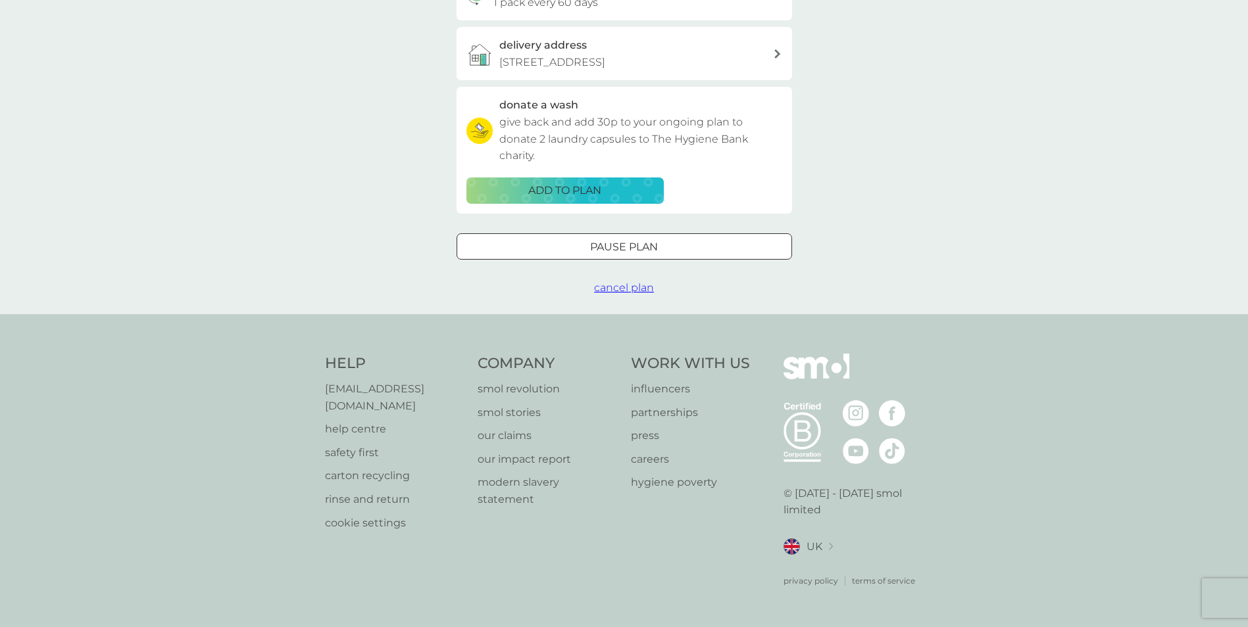
click at [609, 294] on span "cancel plan" at bounding box center [624, 287] width 60 height 12
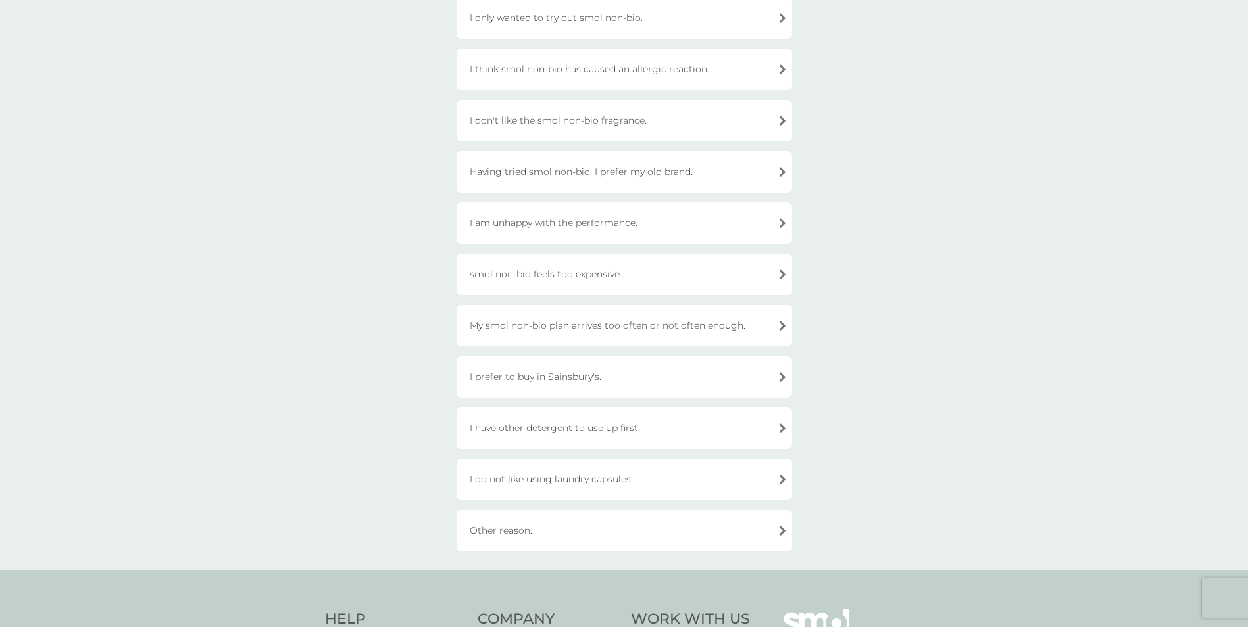
scroll to position [395, 0]
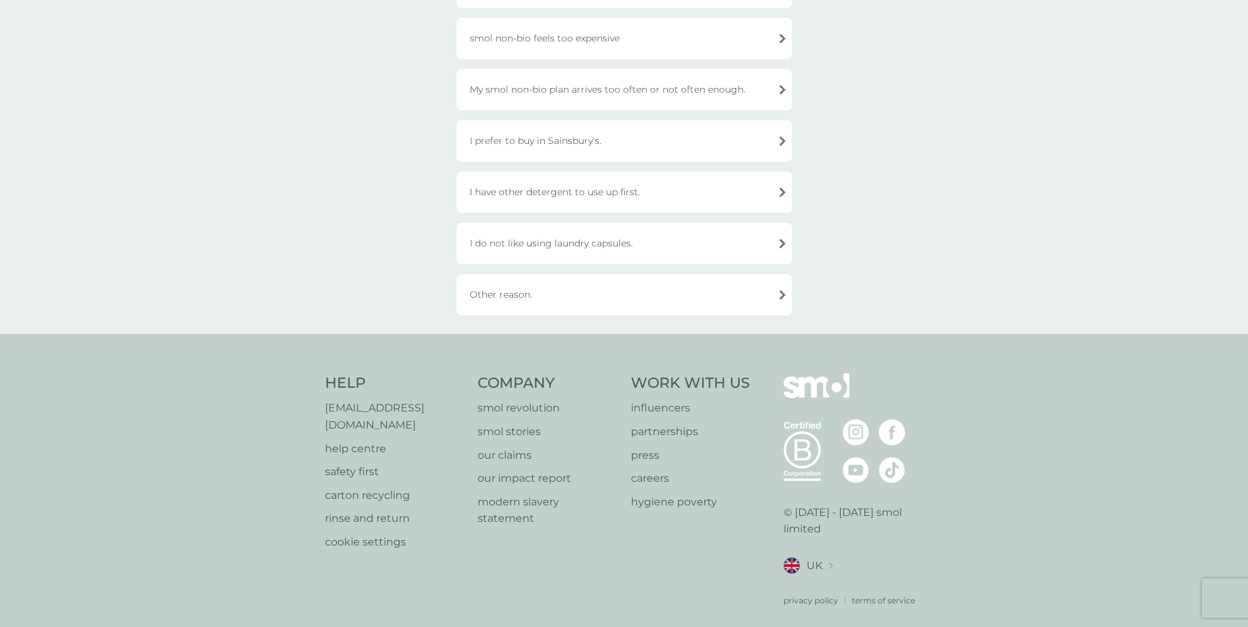
click at [585, 301] on div "Other reason." at bounding box center [623, 294] width 335 height 41
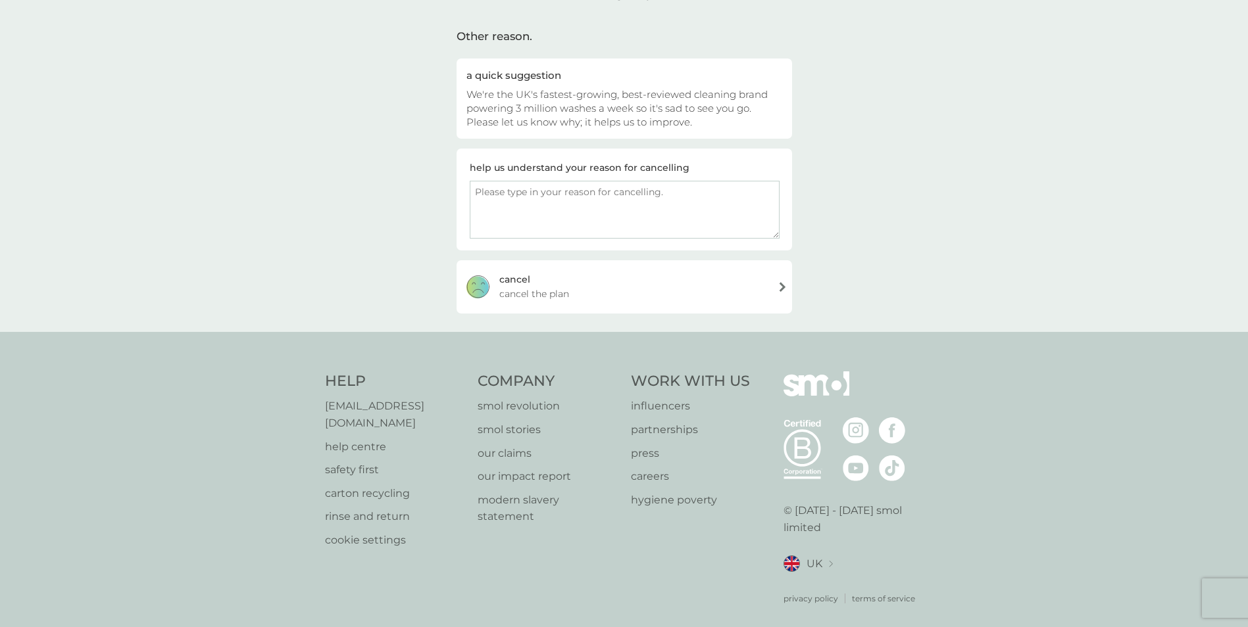
click at [779, 288] on div "cancel cancel the plan" at bounding box center [623, 286] width 335 height 53
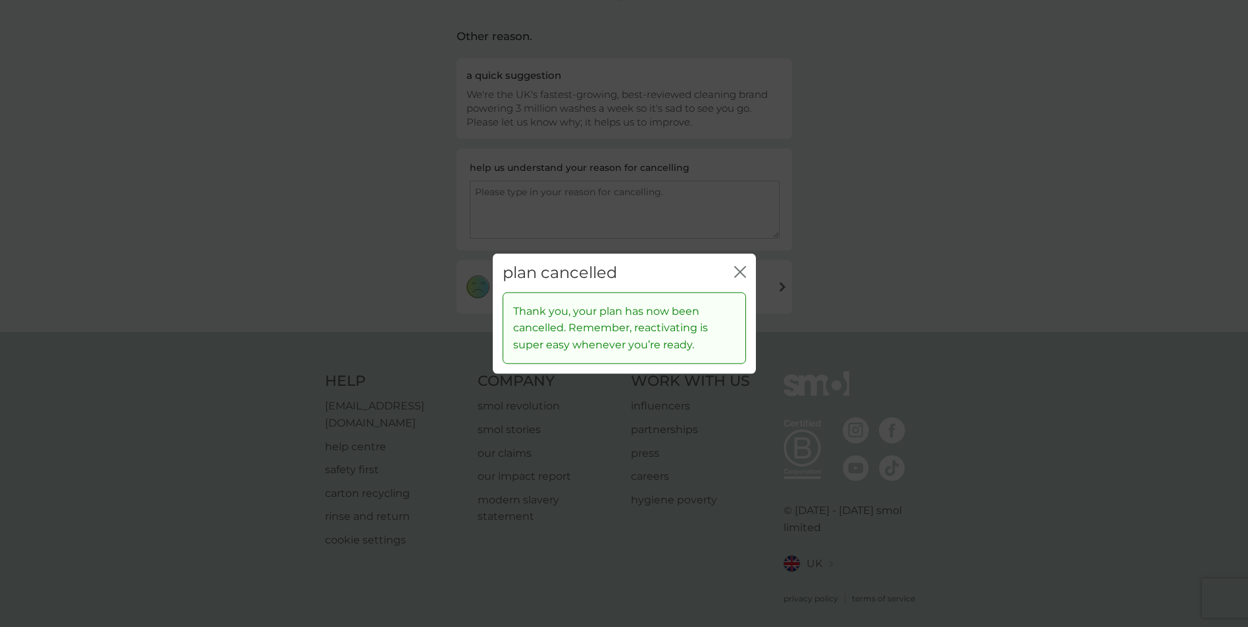
click at [739, 270] on icon "close" at bounding box center [740, 272] width 12 height 12
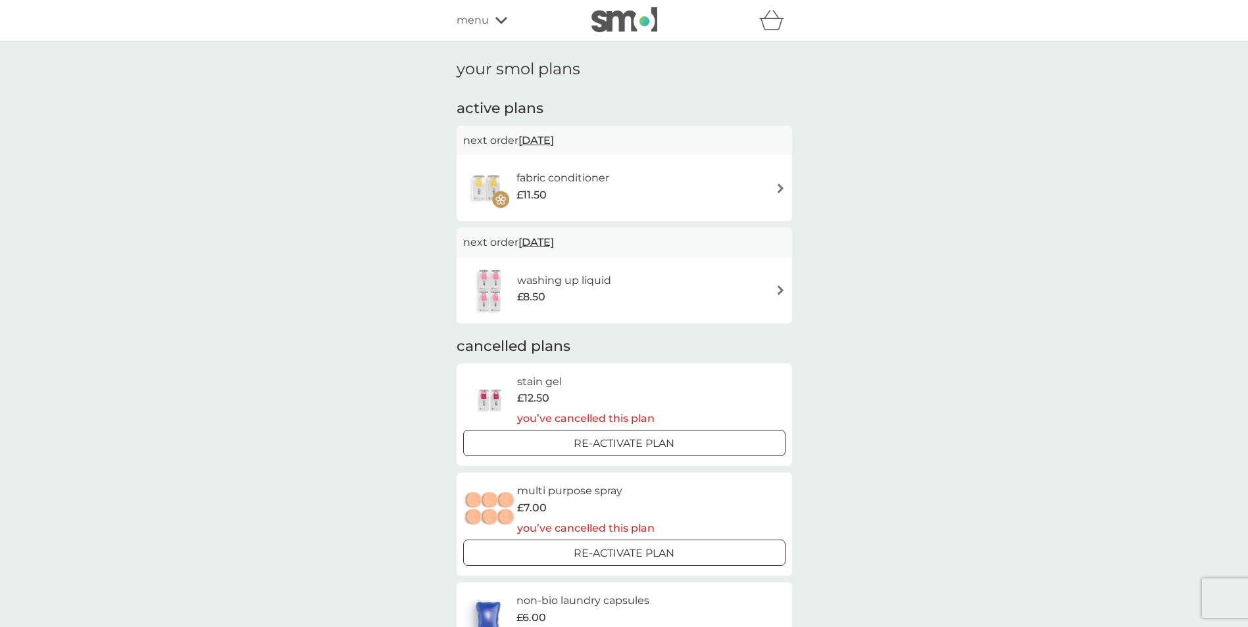
click at [731, 280] on div "washing up liquid £8.50" at bounding box center [624, 291] width 322 height 46
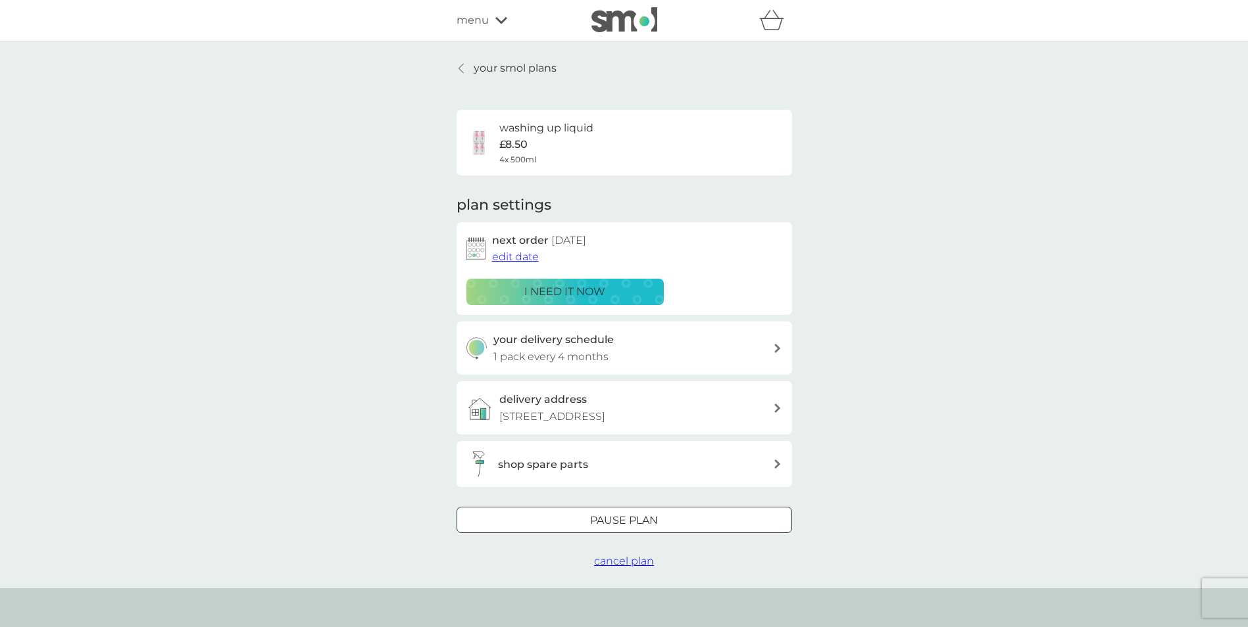
click at [631, 568] on span "cancel plan" at bounding box center [624, 561] width 60 height 12
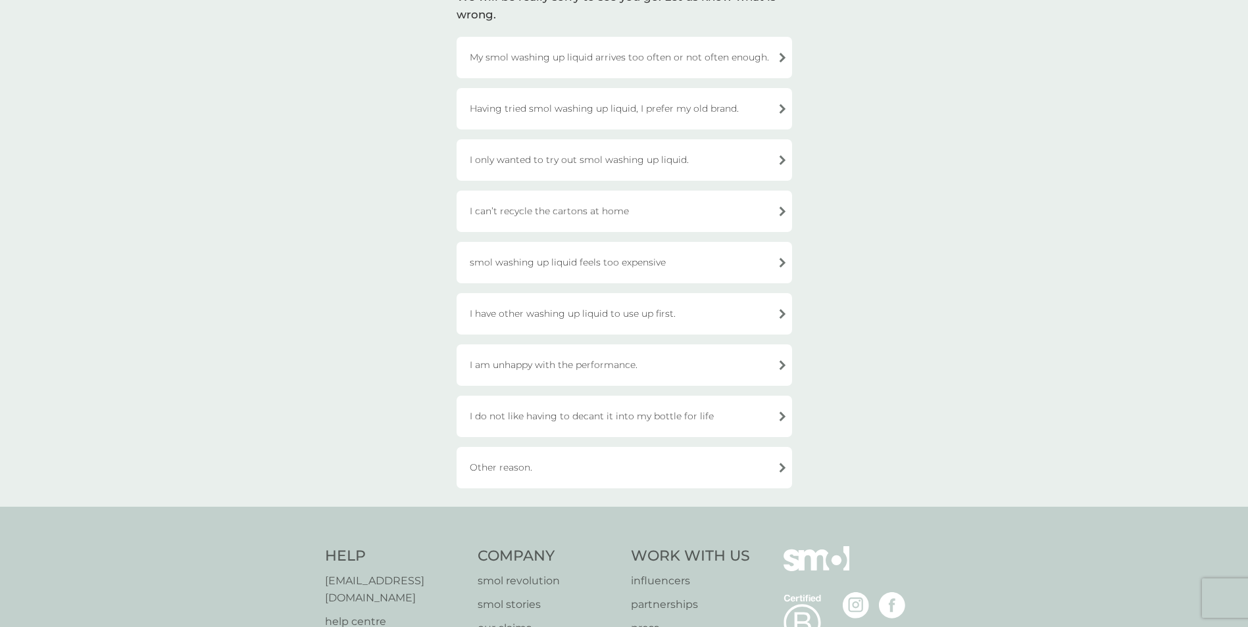
scroll to position [294, 0]
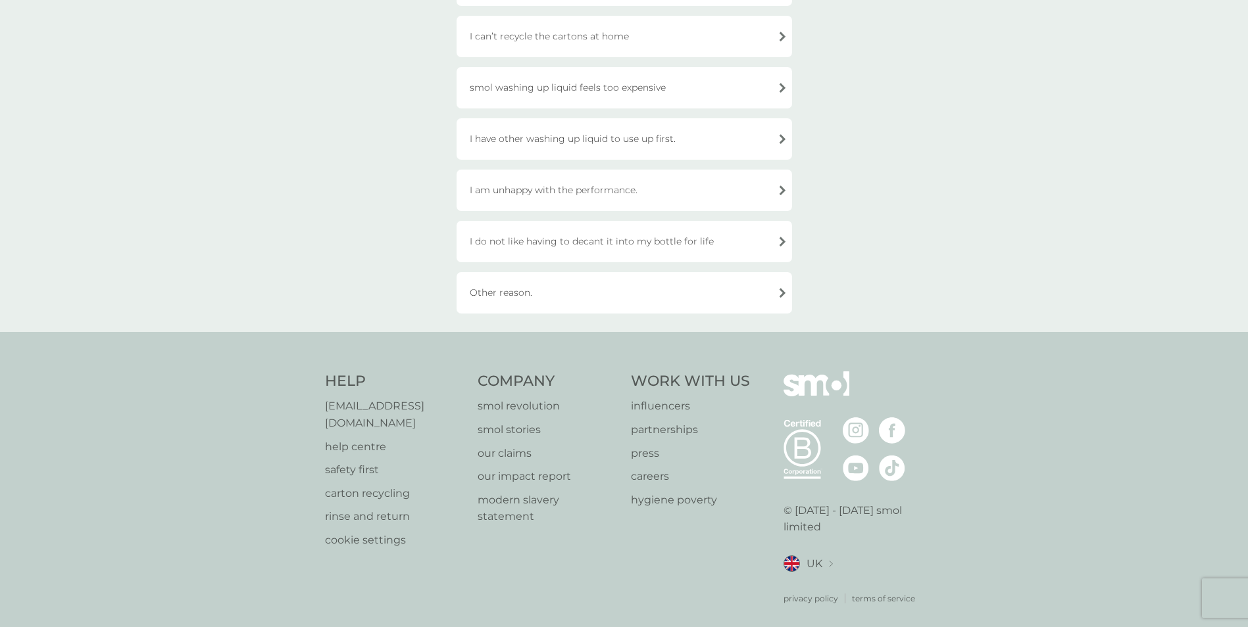
click at [673, 287] on div "Other reason." at bounding box center [623, 292] width 335 height 41
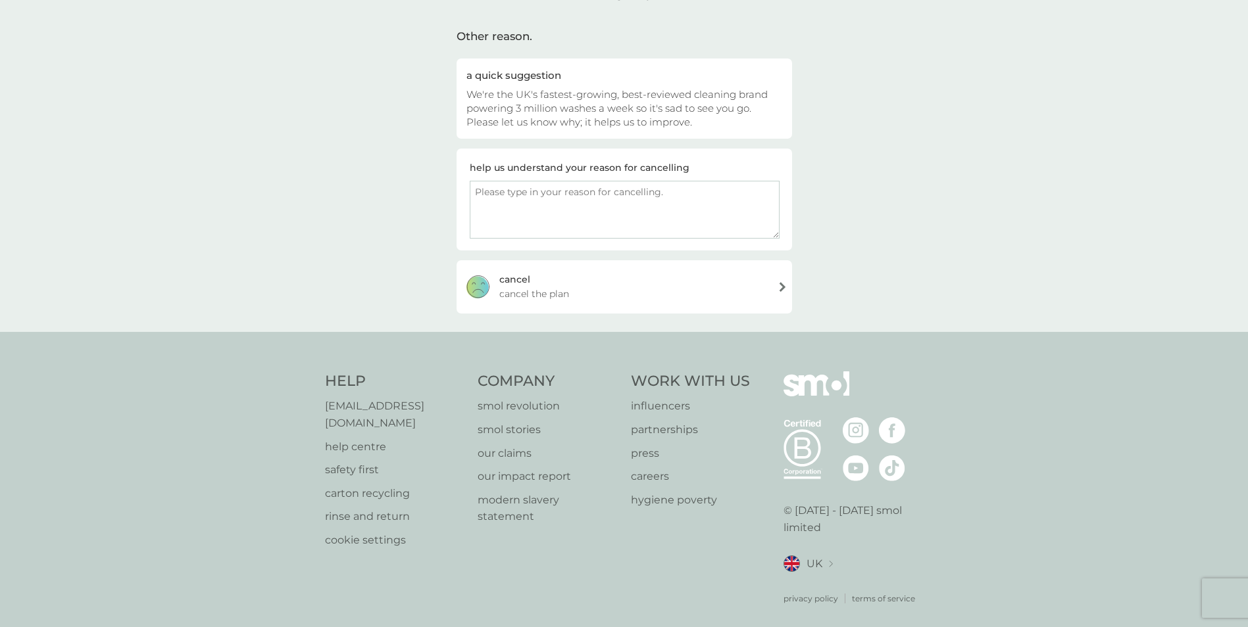
click at [779, 289] on div "cancel cancel the plan" at bounding box center [623, 286] width 335 height 53
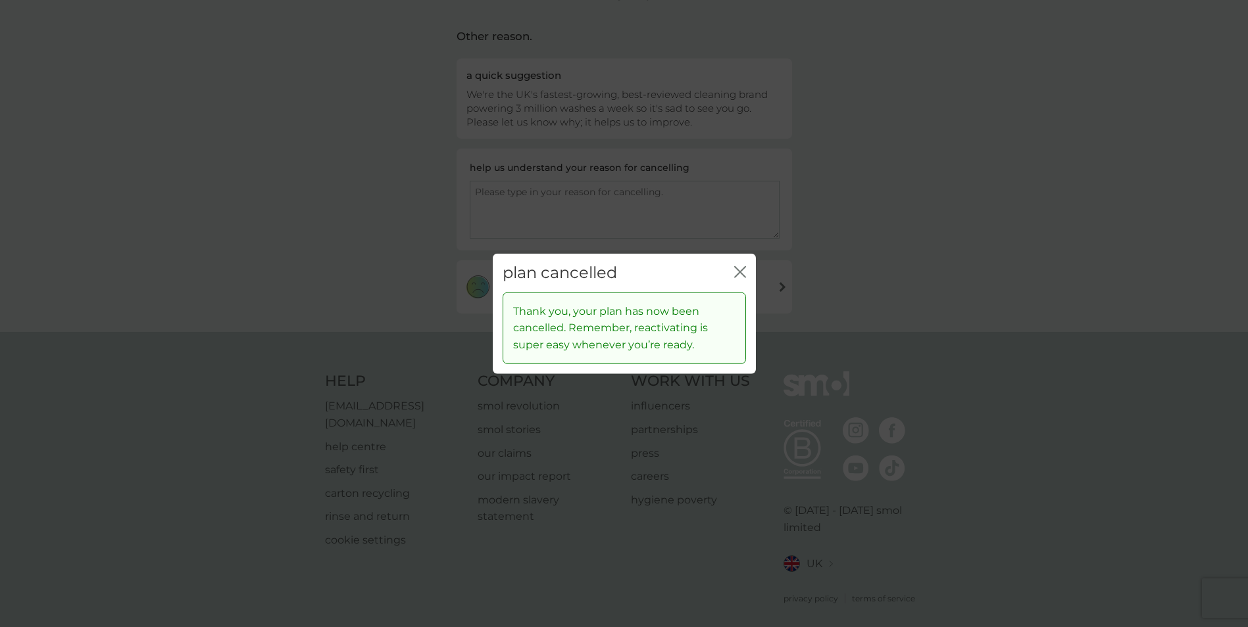
click at [738, 273] on icon "close" at bounding box center [737, 272] width 5 height 11
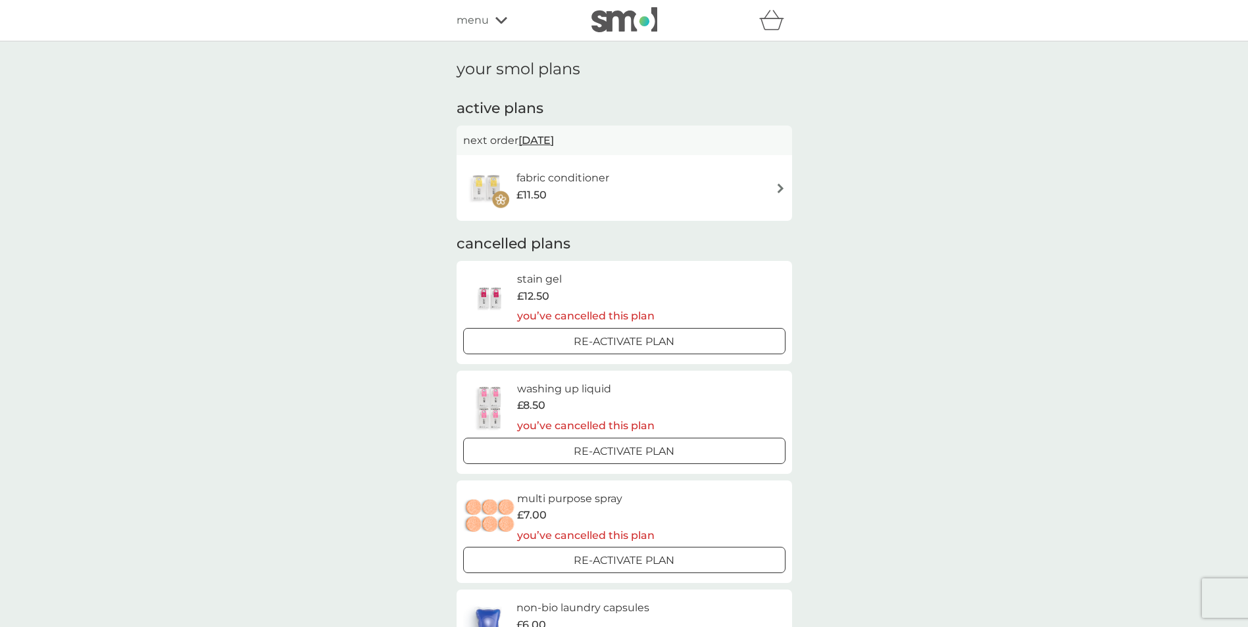
click at [779, 185] on img at bounding box center [780, 188] width 10 height 10
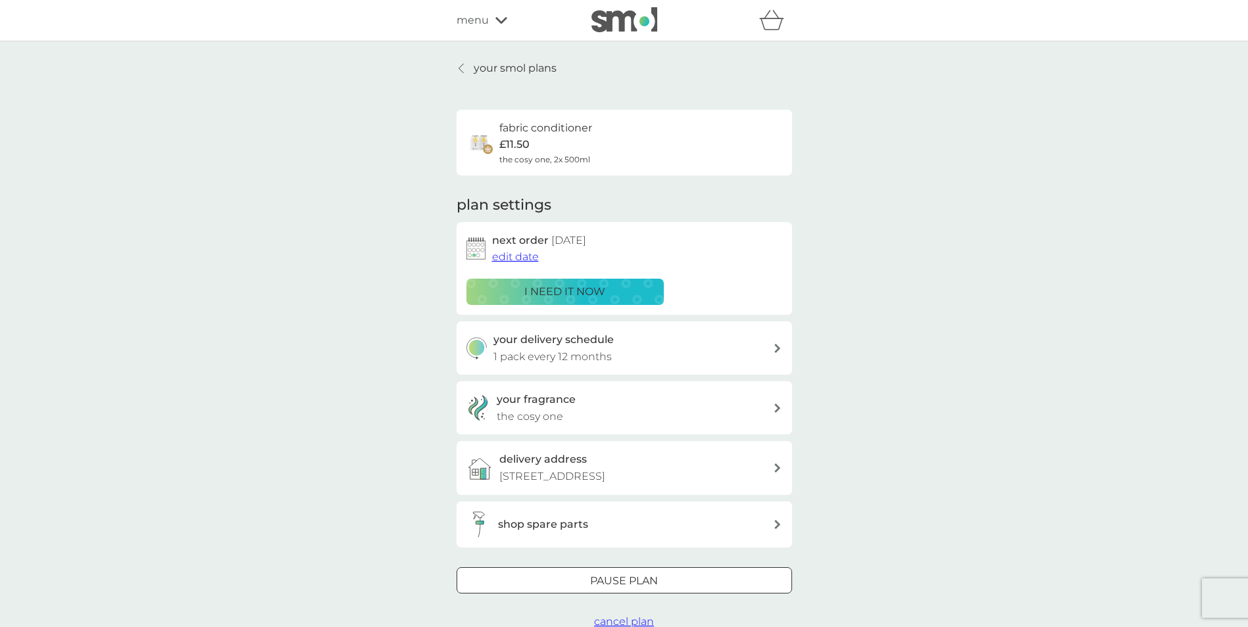
scroll to position [263, 0]
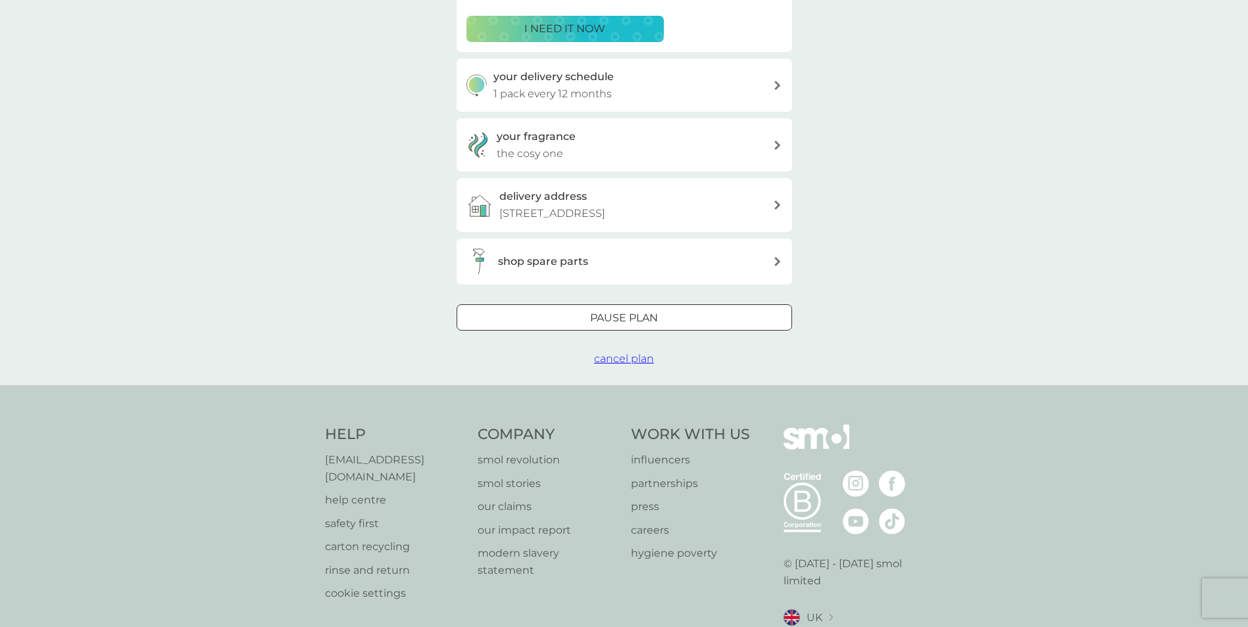
click at [625, 365] on span "cancel plan" at bounding box center [624, 359] width 60 height 12
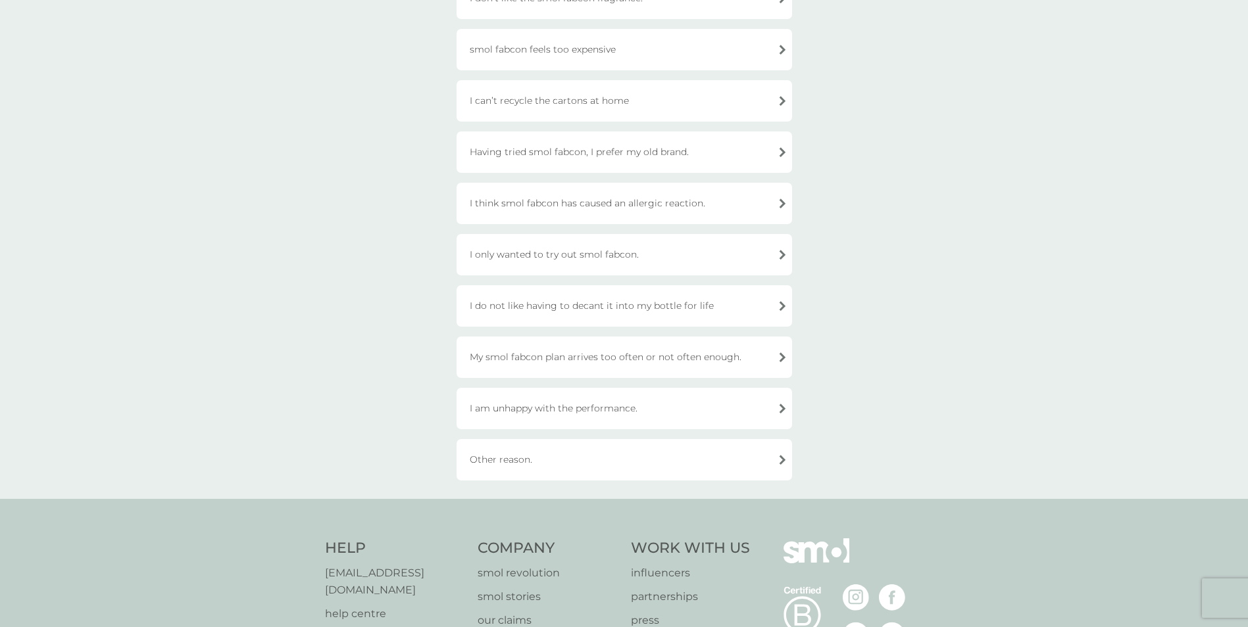
scroll to position [395, 0]
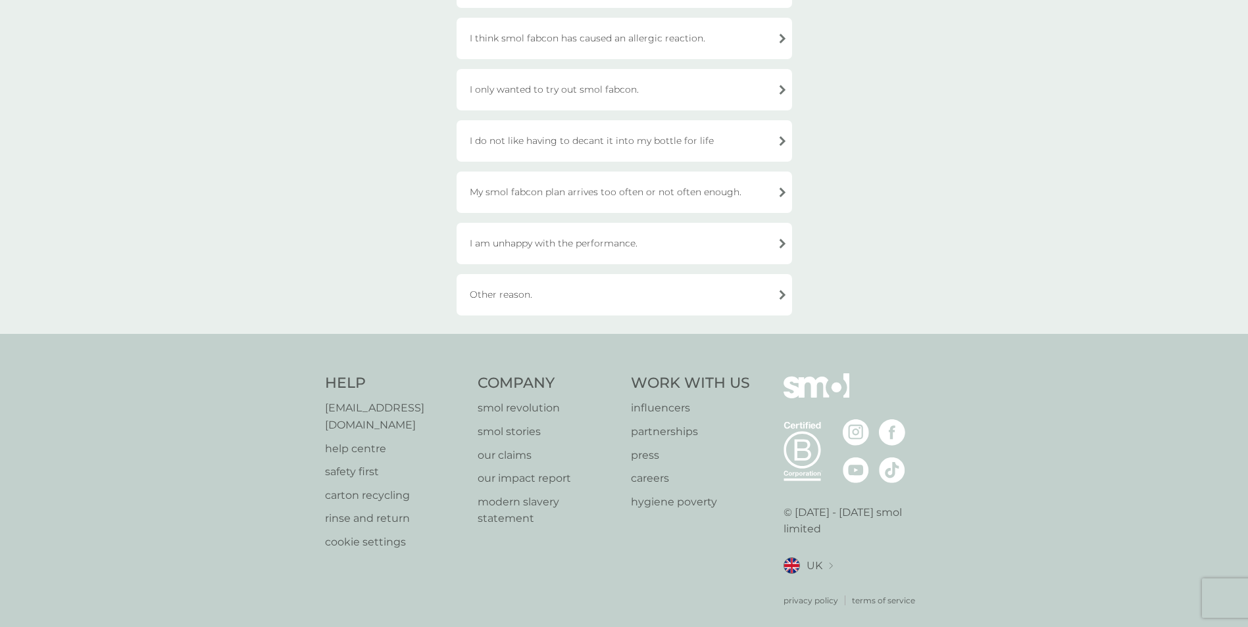
click at [550, 303] on div "Other reason." at bounding box center [623, 294] width 335 height 41
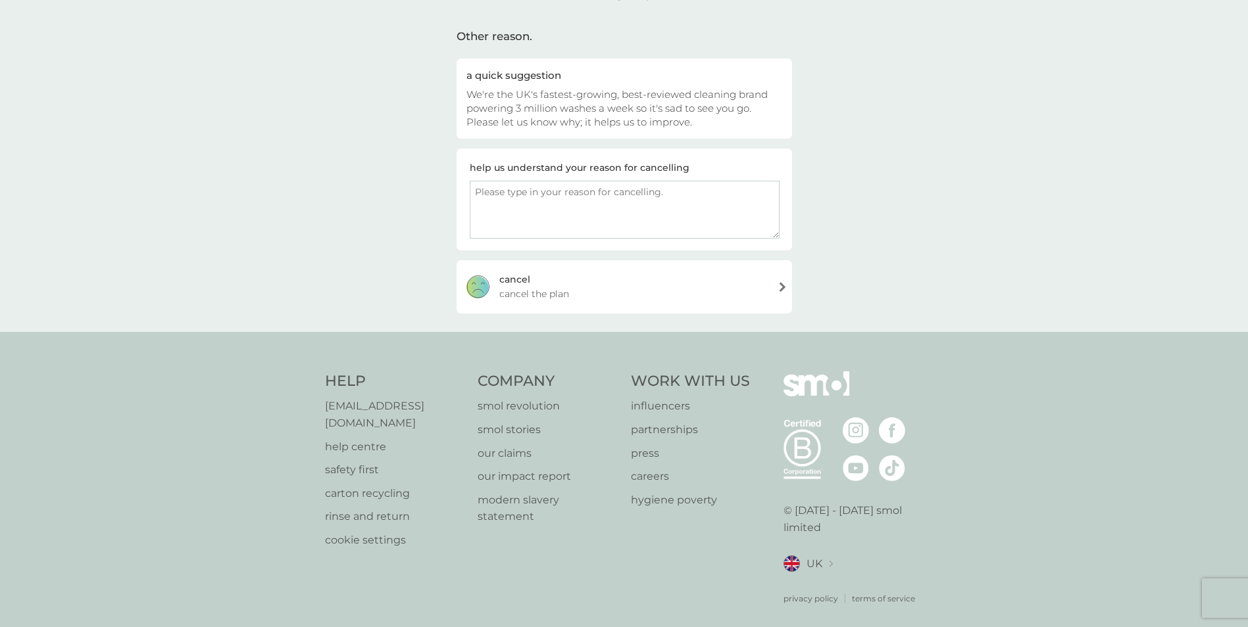
click at [779, 285] on div "cancel cancel the plan" at bounding box center [623, 286] width 335 height 53
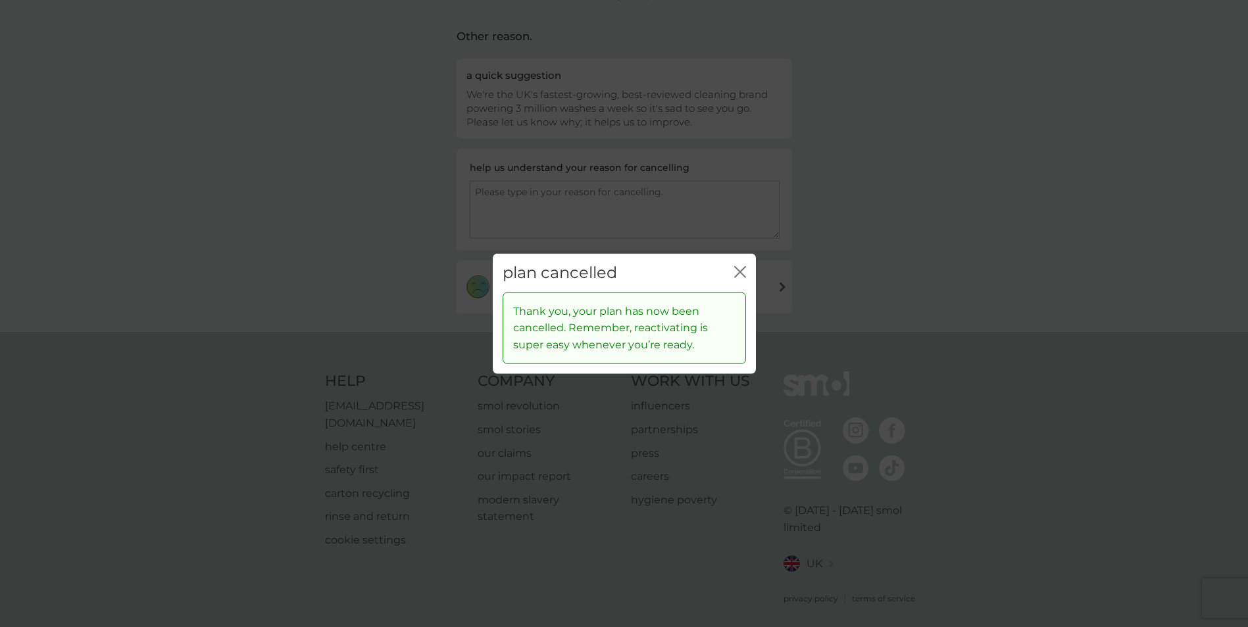
click at [735, 270] on icon "close" at bounding box center [740, 272] width 12 height 12
